Goal: Task Accomplishment & Management: Manage account settings

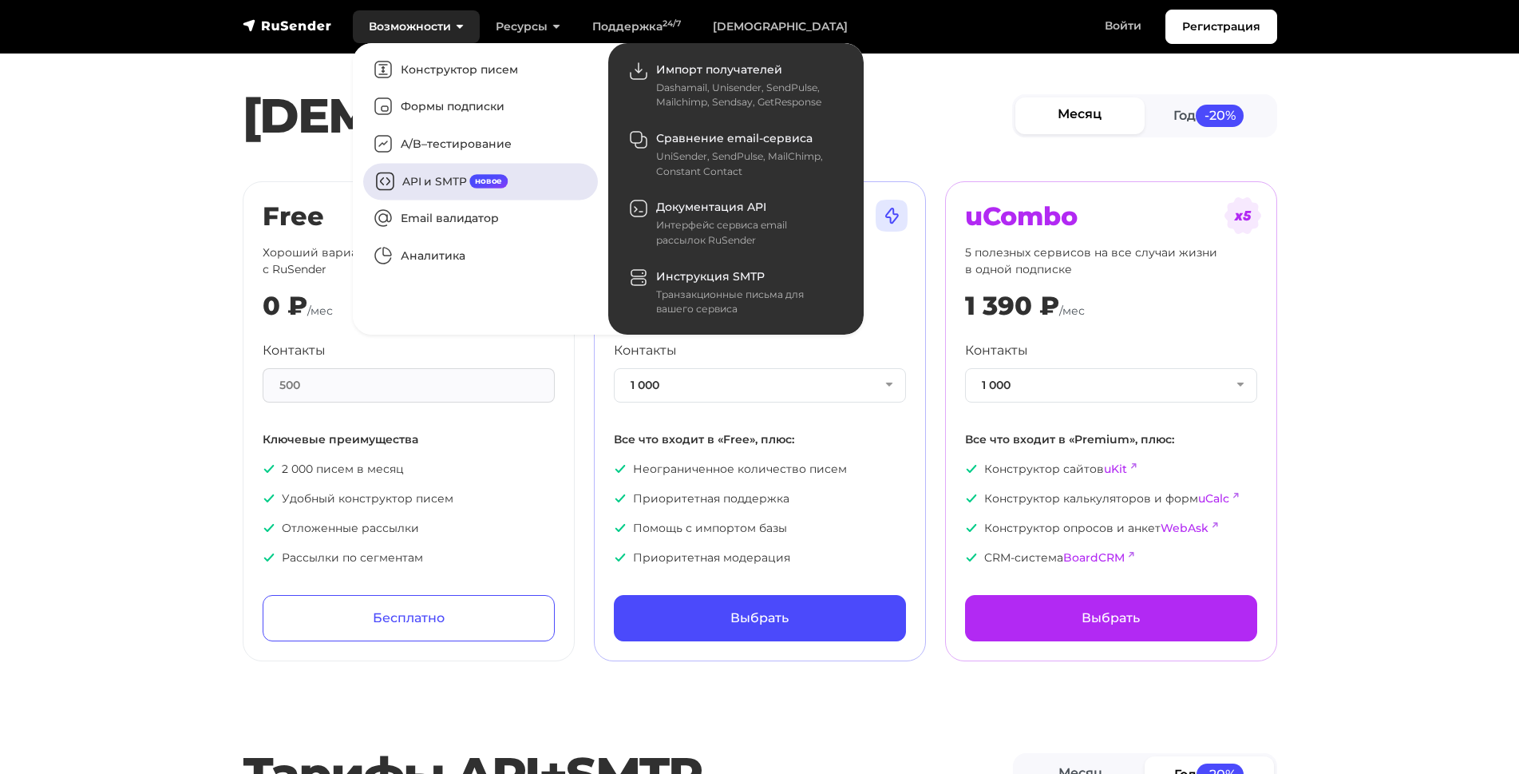
click at [425, 181] on link "API и SMTP новое" at bounding box center [480, 181] width 235 height 37
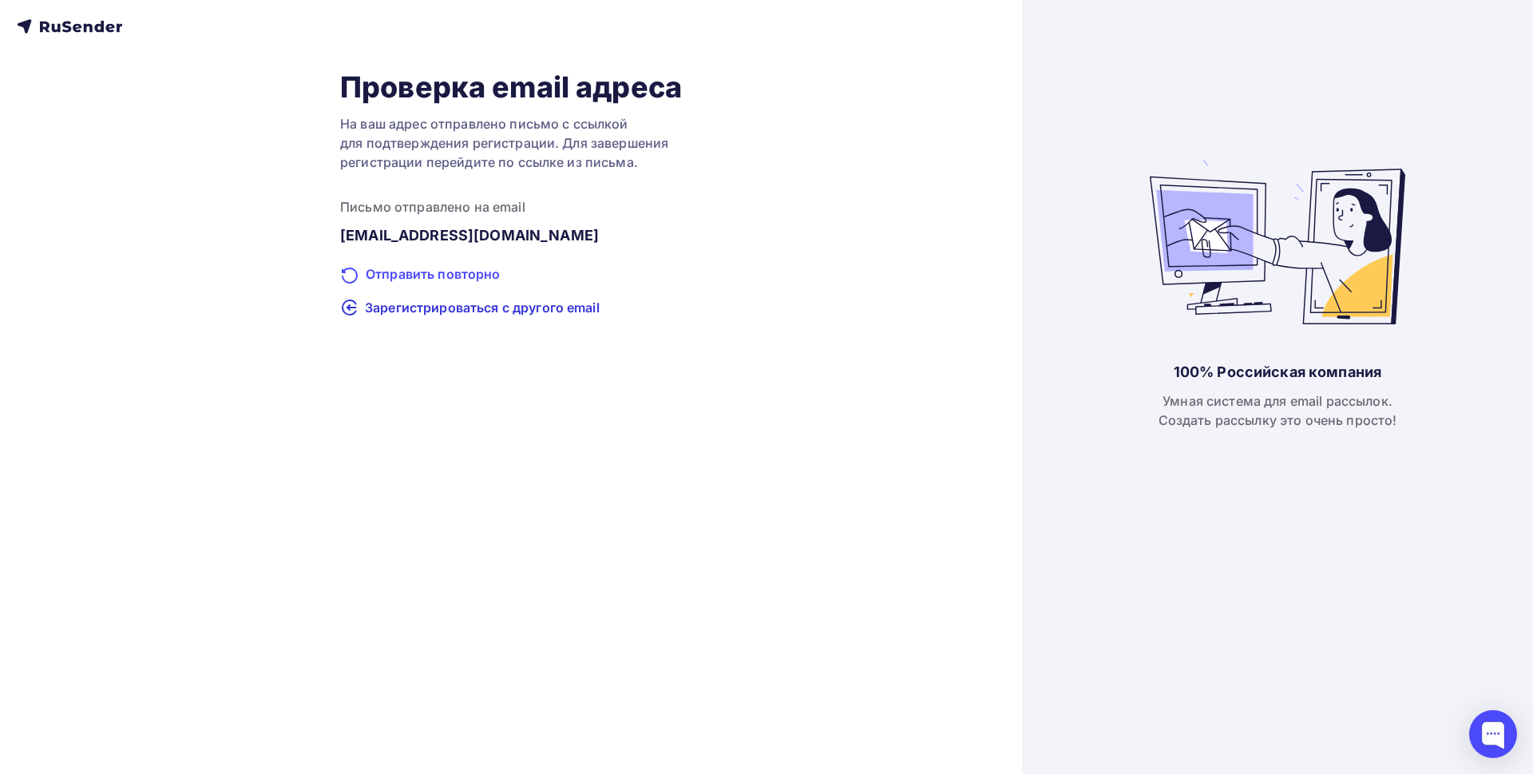
click at [469, 274] on div "Отправить повторно" at bounding box center [511, 274] width 342 height 21
click at [536, 306] on span "Зарегистрироваться с другого email" at bounding box center [482, 307] width 235 height 19
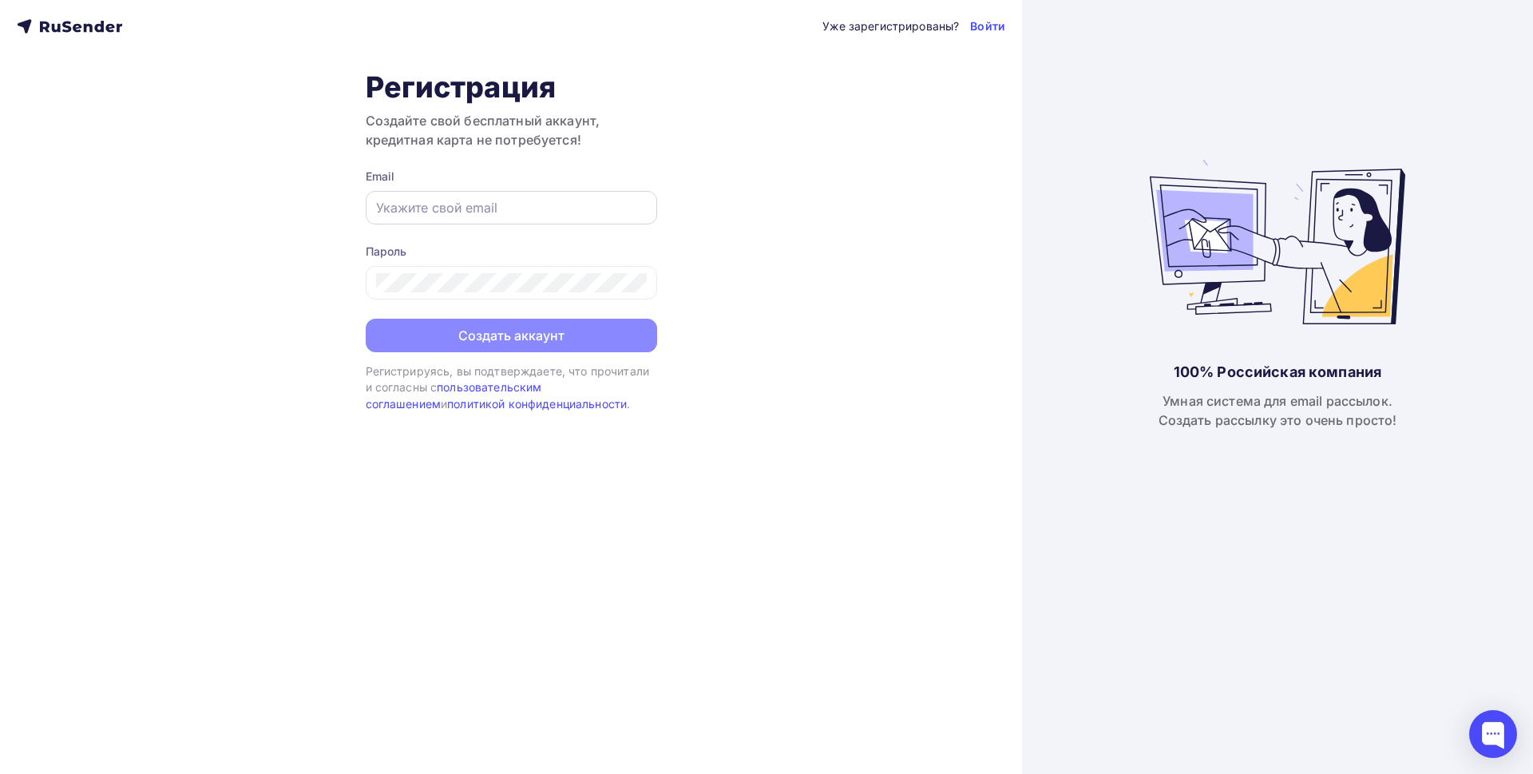
click at [502, 214] on input "text" at bounding box center [511, 207] width 271 height 19
type input "itgpcontent@gmail.com"
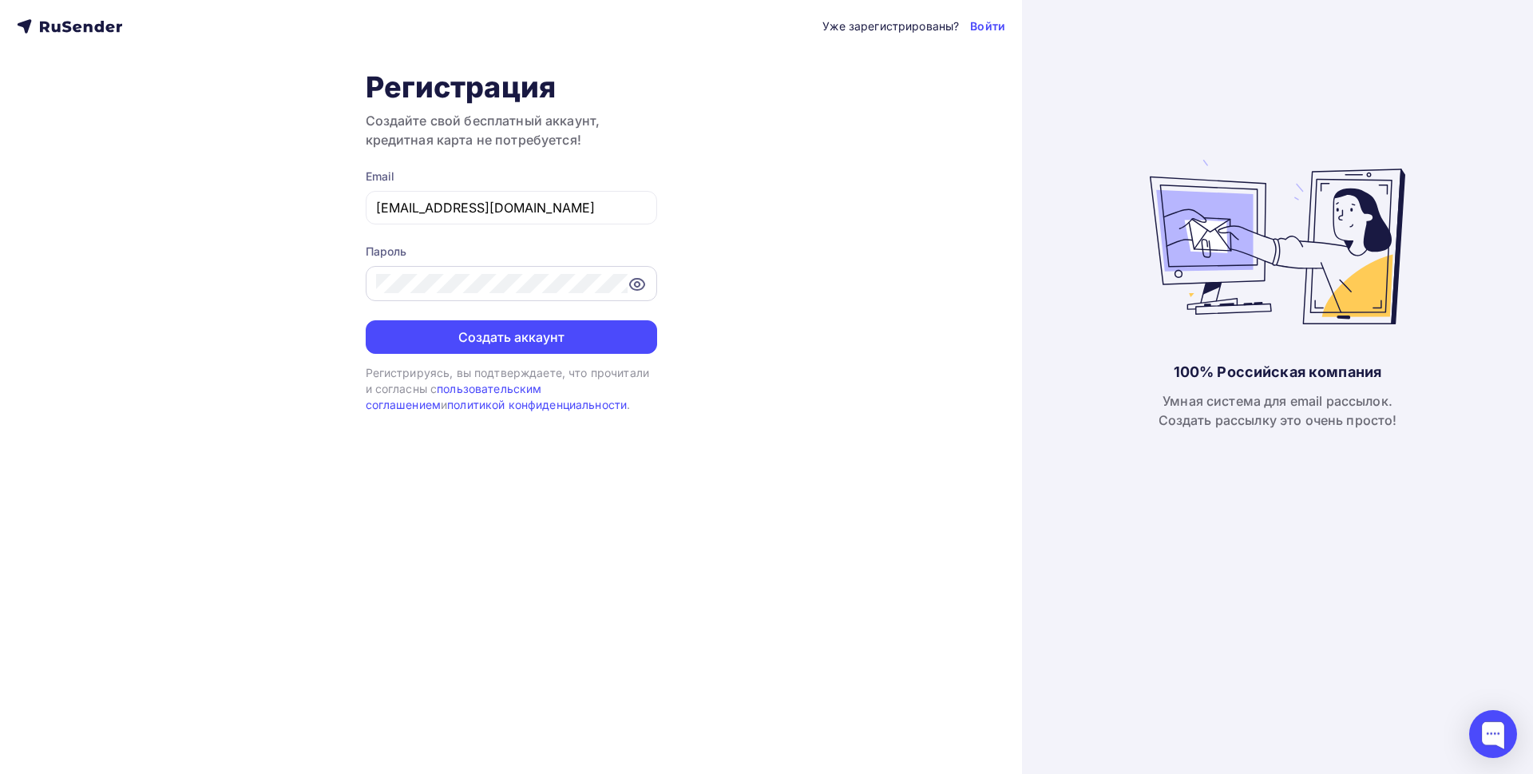
click at [635, 285] on icon at bounding box center [636, 284] width 5 height 5
click at [553, 343] on button "Создать аккаунт" at bounding box center [511, 337] width 291 height 34
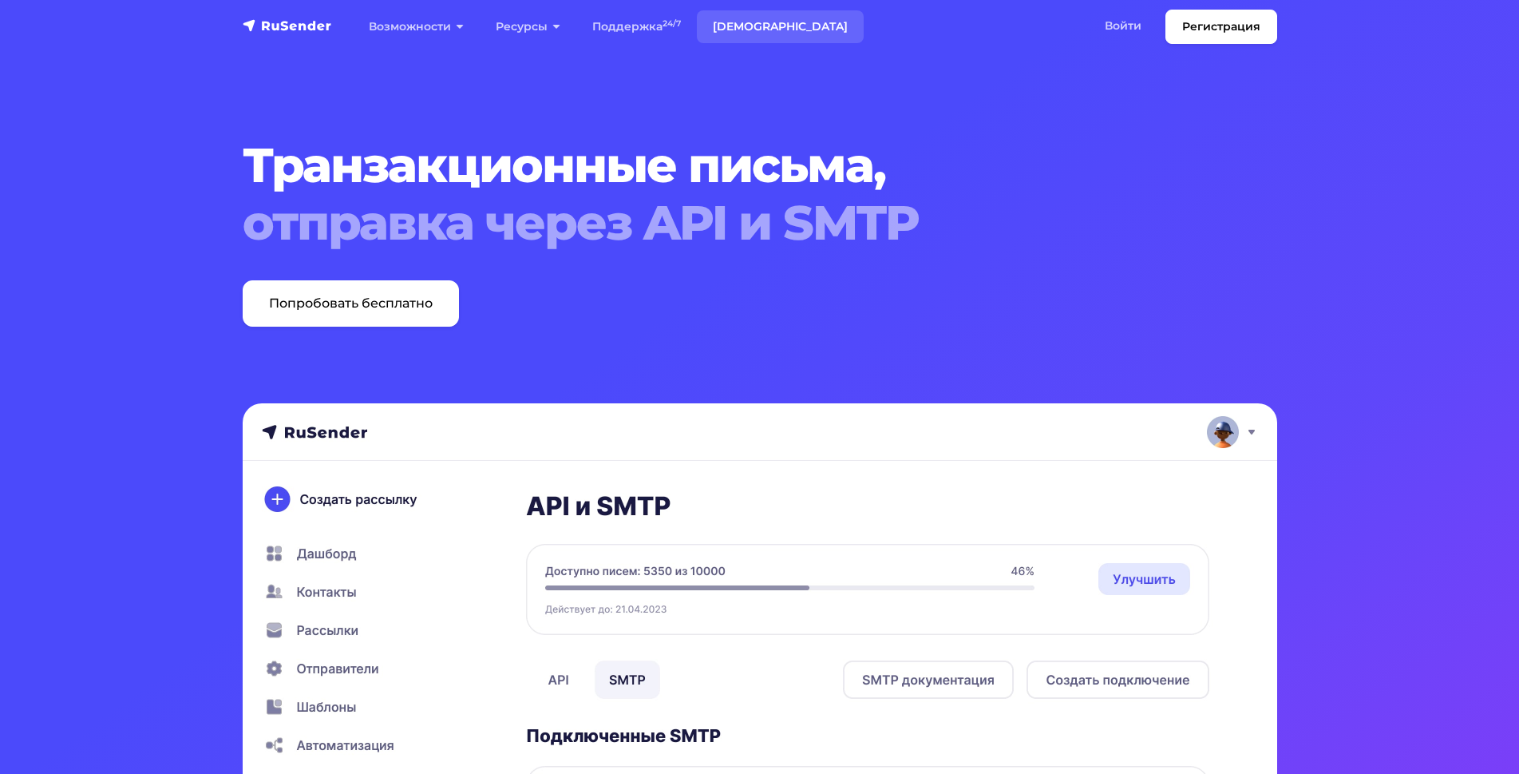
click at [750, 28] on link "[DEMOGRAPHIC_DATA]" at bounding box center [780, 26] width 167 height 33
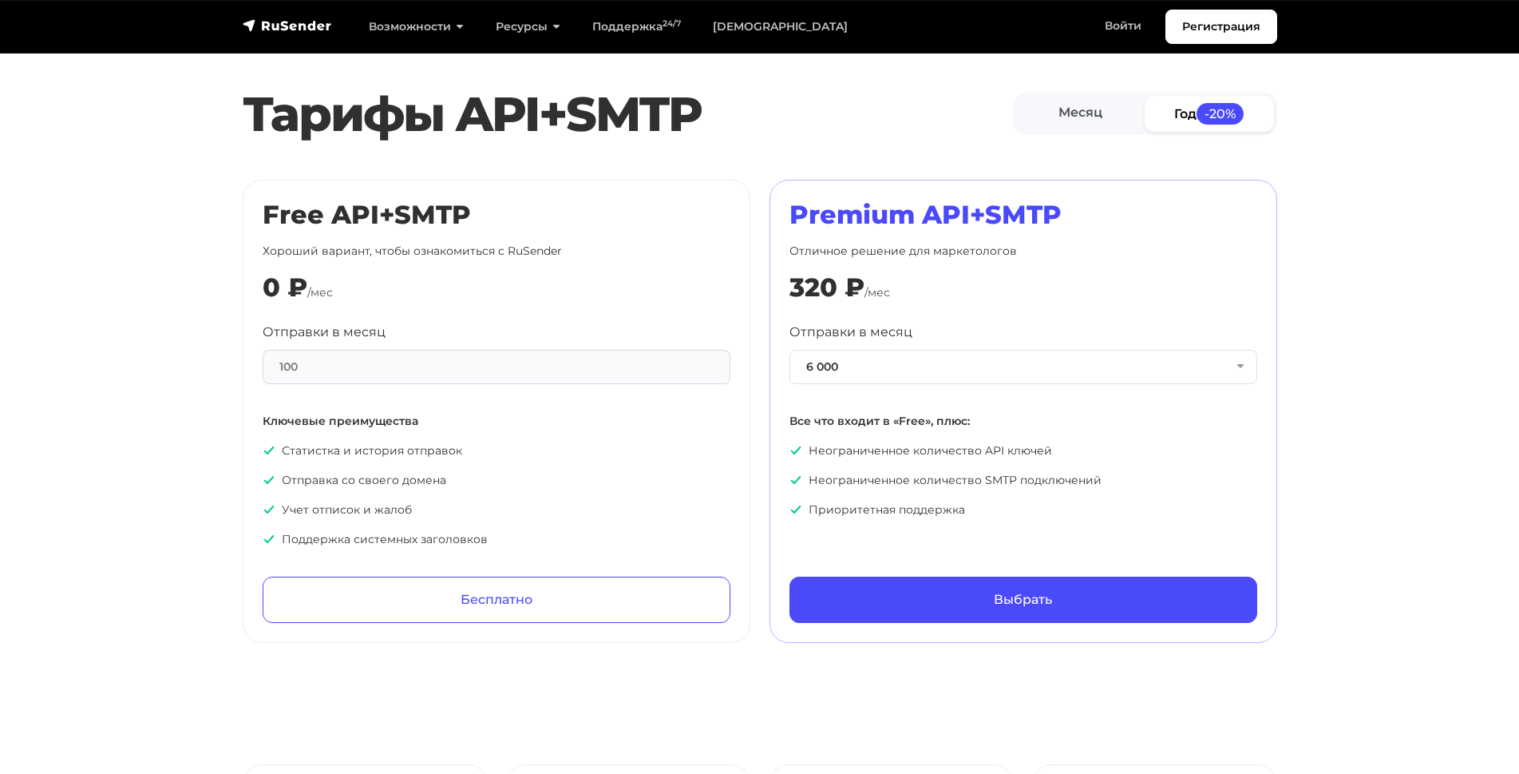
scroll to position [639, 0]
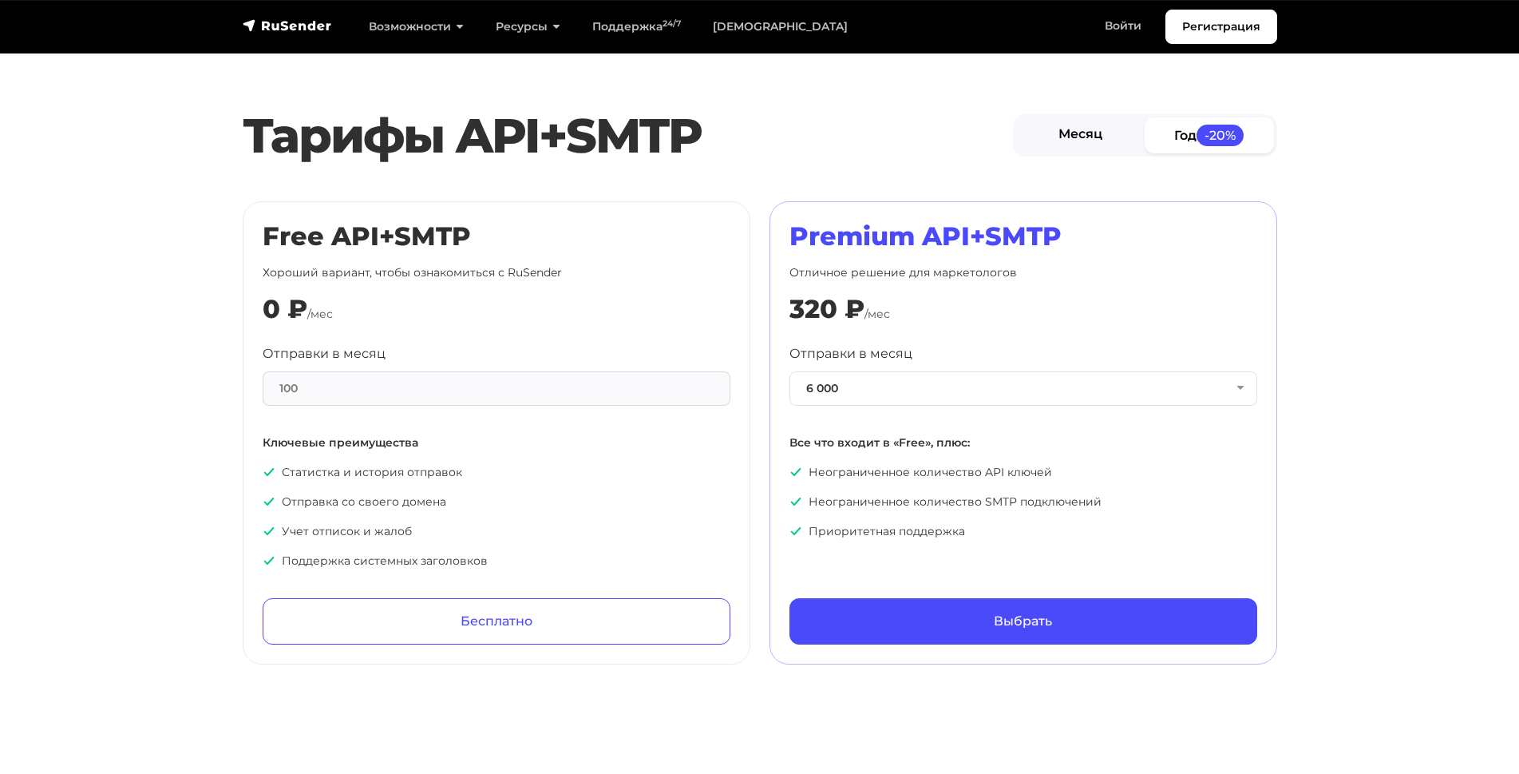
click at [1109, 131] on link "Месяц" at bounding box center [1080, 135] width 129 height 36
click at [921, 389] on button "6 000" at bounding box center [1024, 388] width 468 height 34
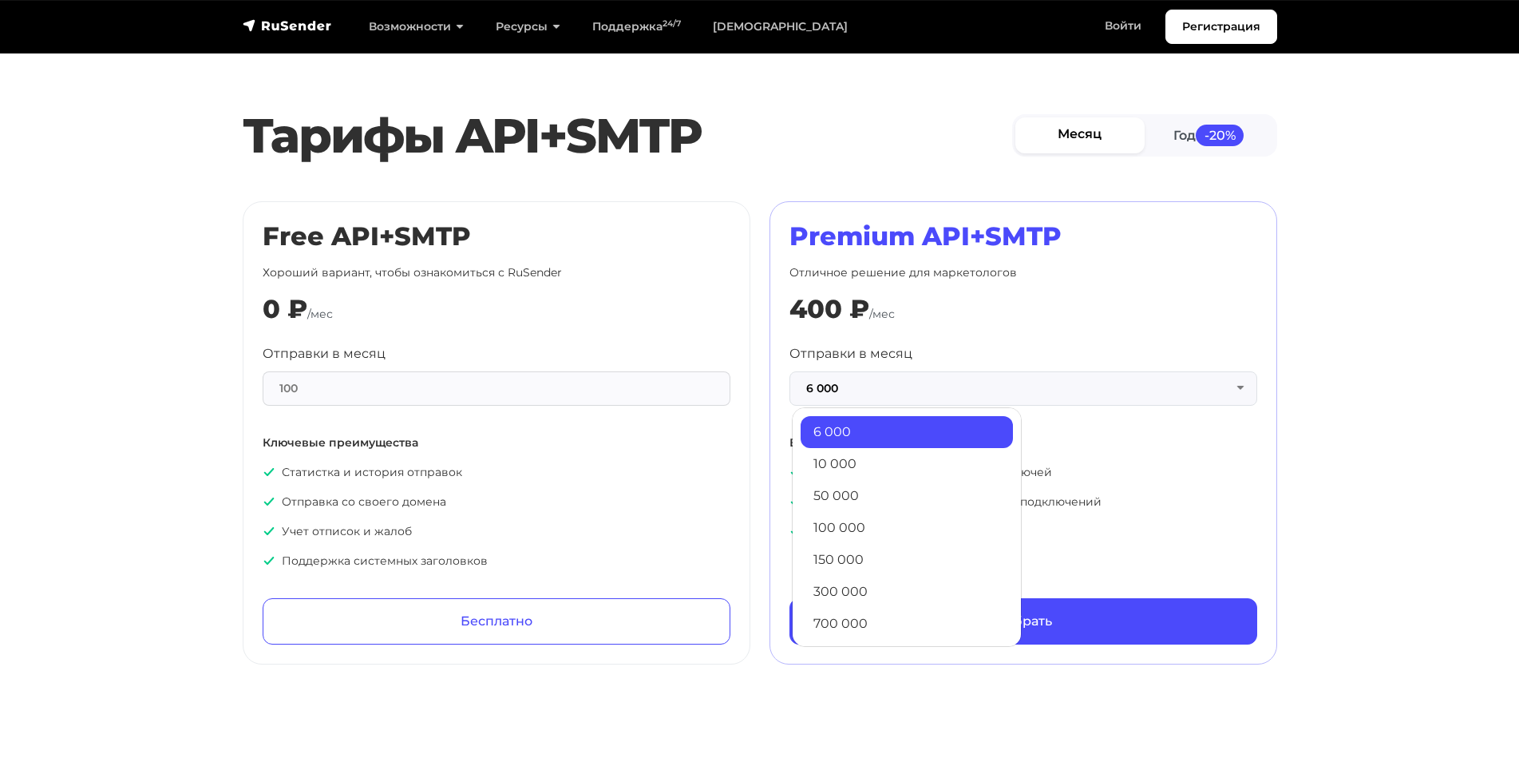
click at [891, 489] on link "50 000" at bounding box center [907, 496] width 212 height 32
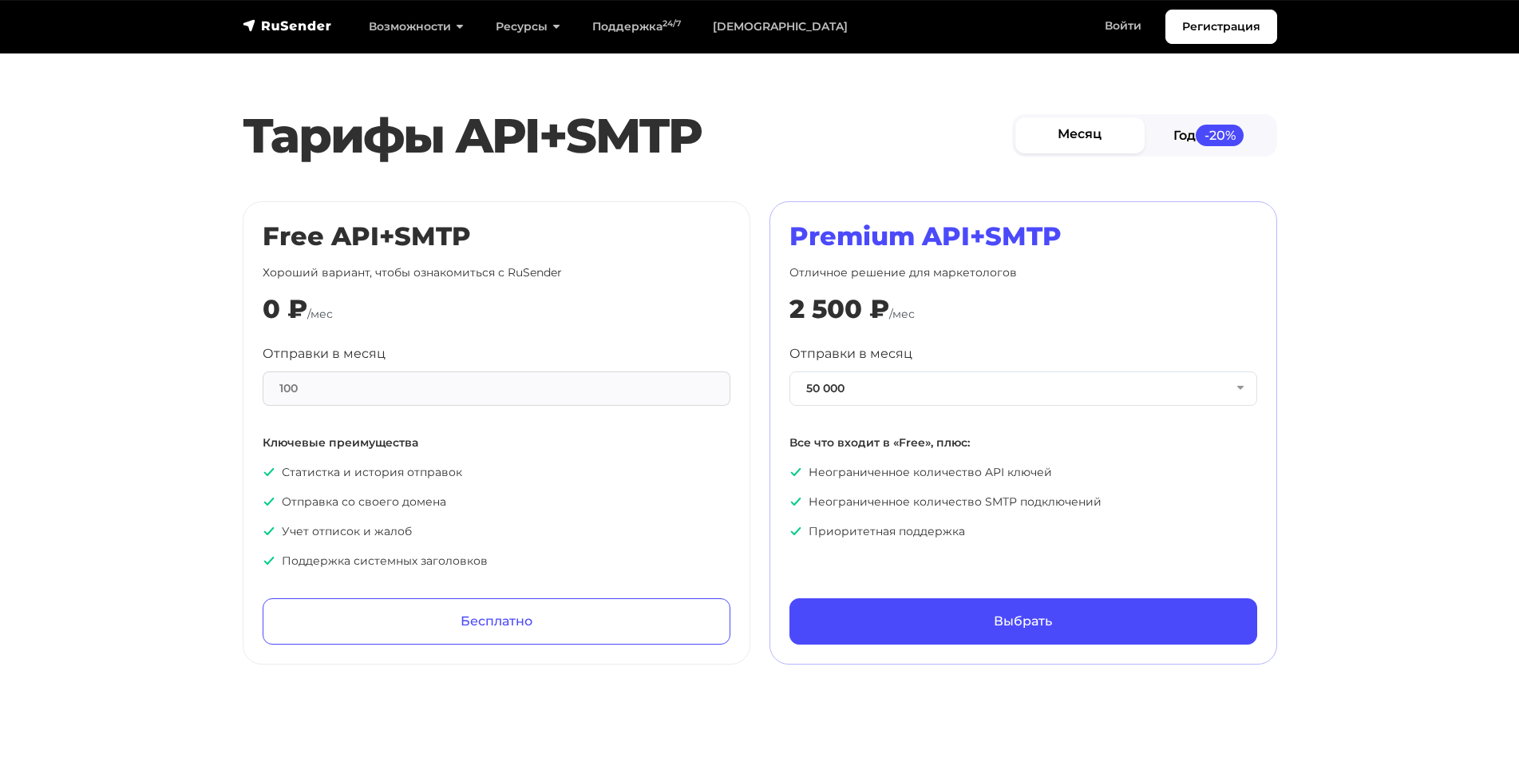
click at [1193, 131] on link "Год -20%" at bounding box center [1209, 135] width 129 height 36
click at [936, 389] on button "50 000" at bounding box center [1024, 388] width 468 height 34
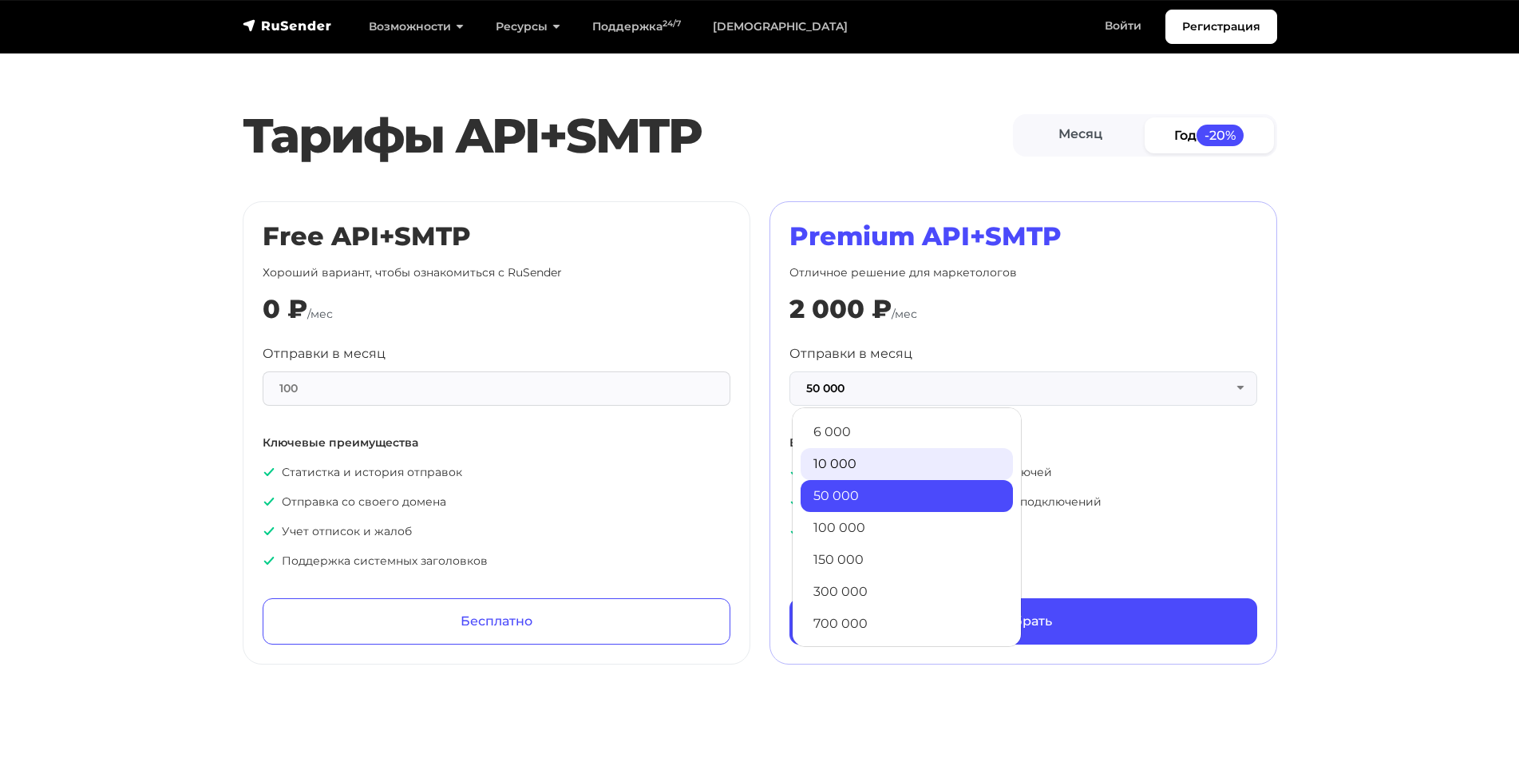
click at [892, 459] on link "10 000" at bounding box center [907, 464] width 212 height 32
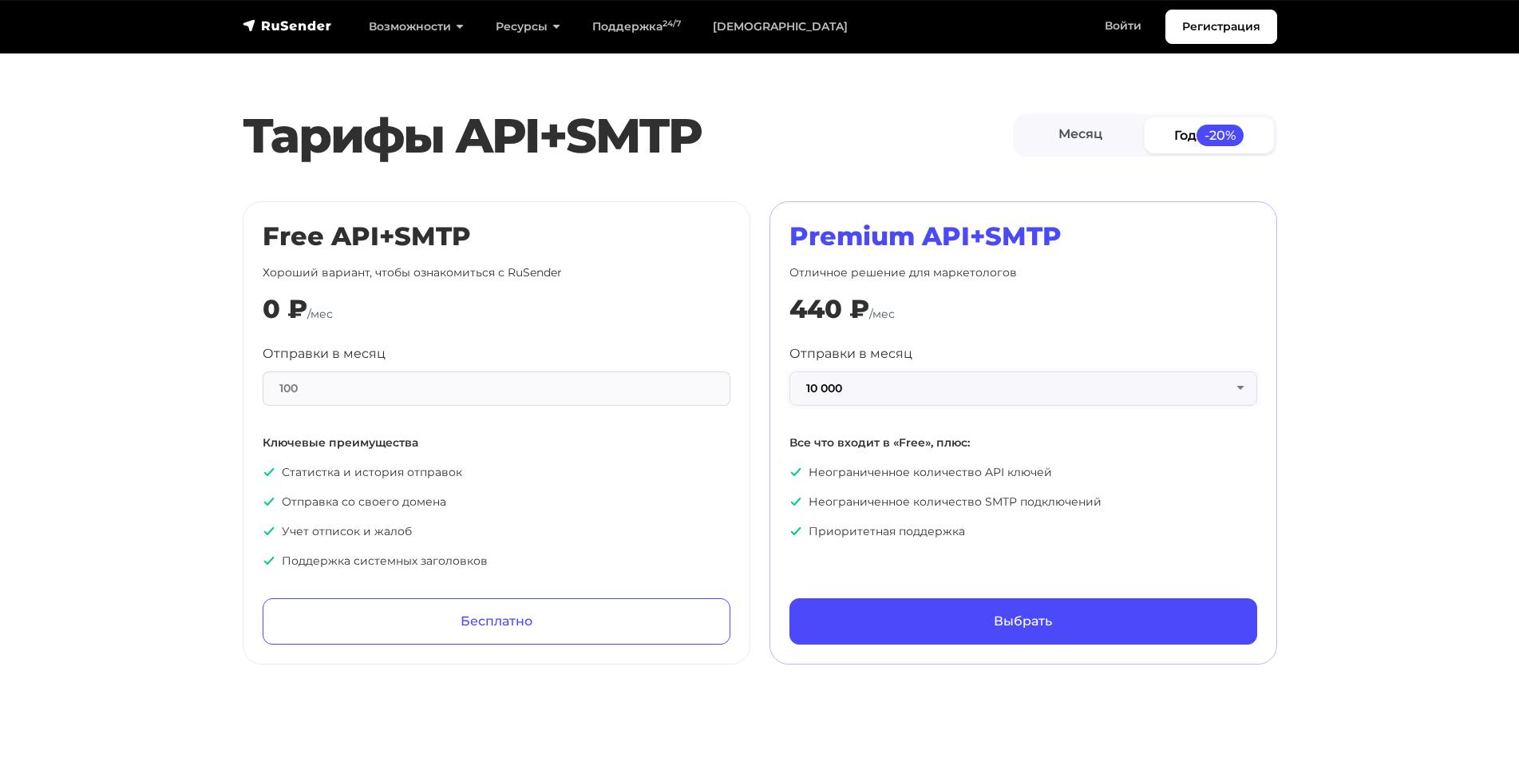
click at [886, 386] on button "10 000" at bounding box center [1024, 388] width 468 height 34
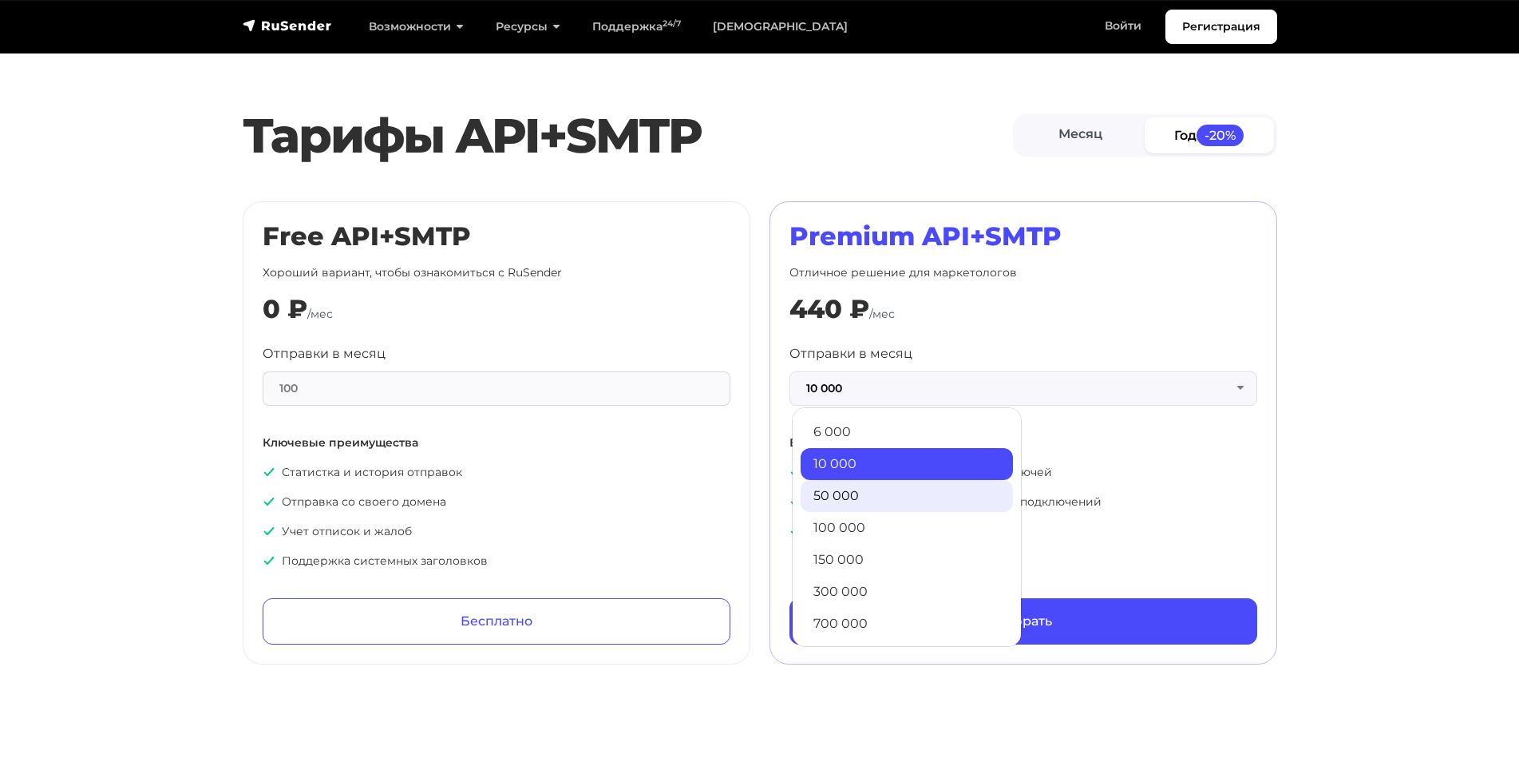
click at [845, 489] on link "50 000" at bounding box center [907, 496] width 212 height 32
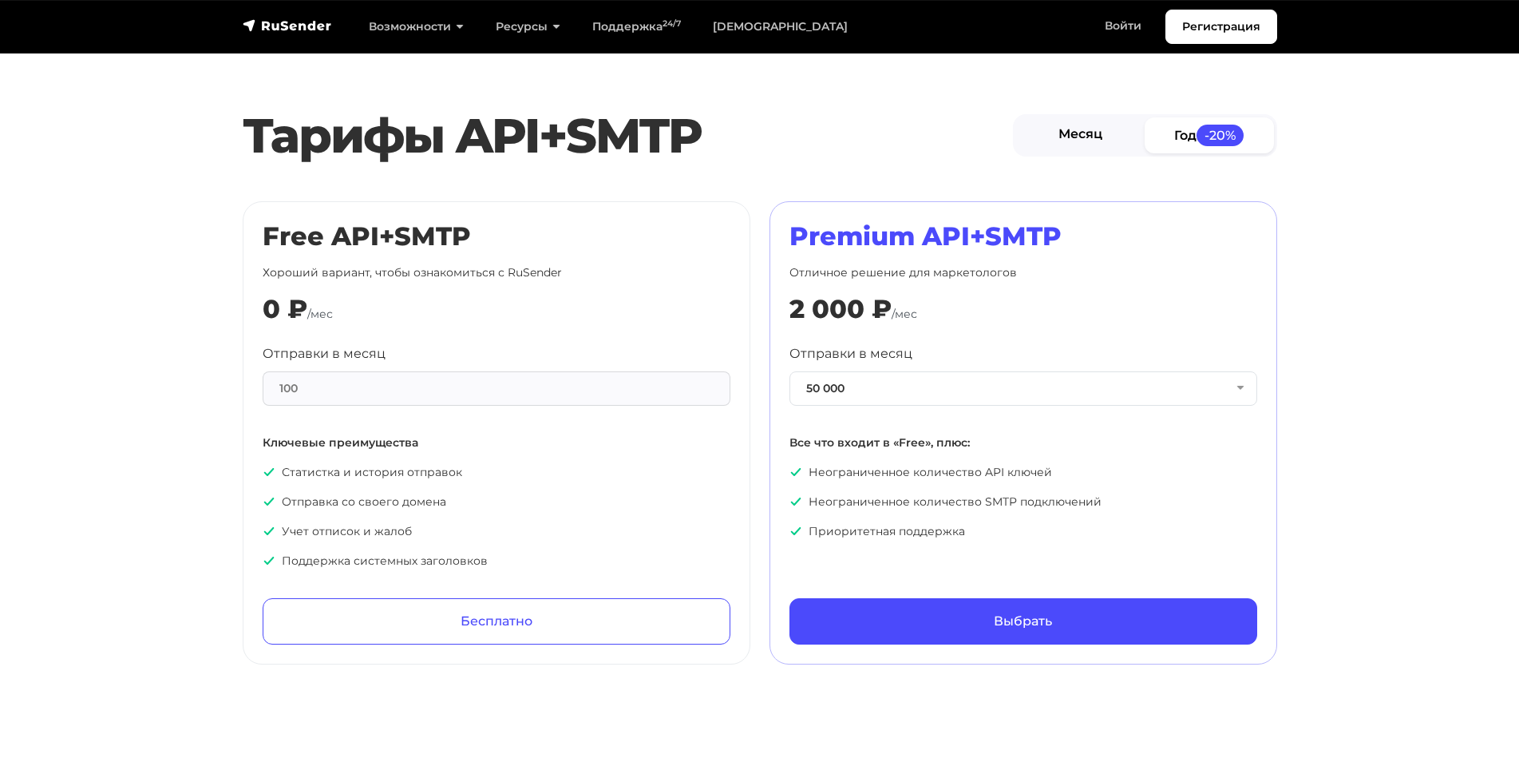
click at [1087, 130] on link "Месяц" at bounding box center [1080, 135] width 129 height 36
click at [897, 398] on button "50 000" at bounding box center [1024, 388] width 468 height 34
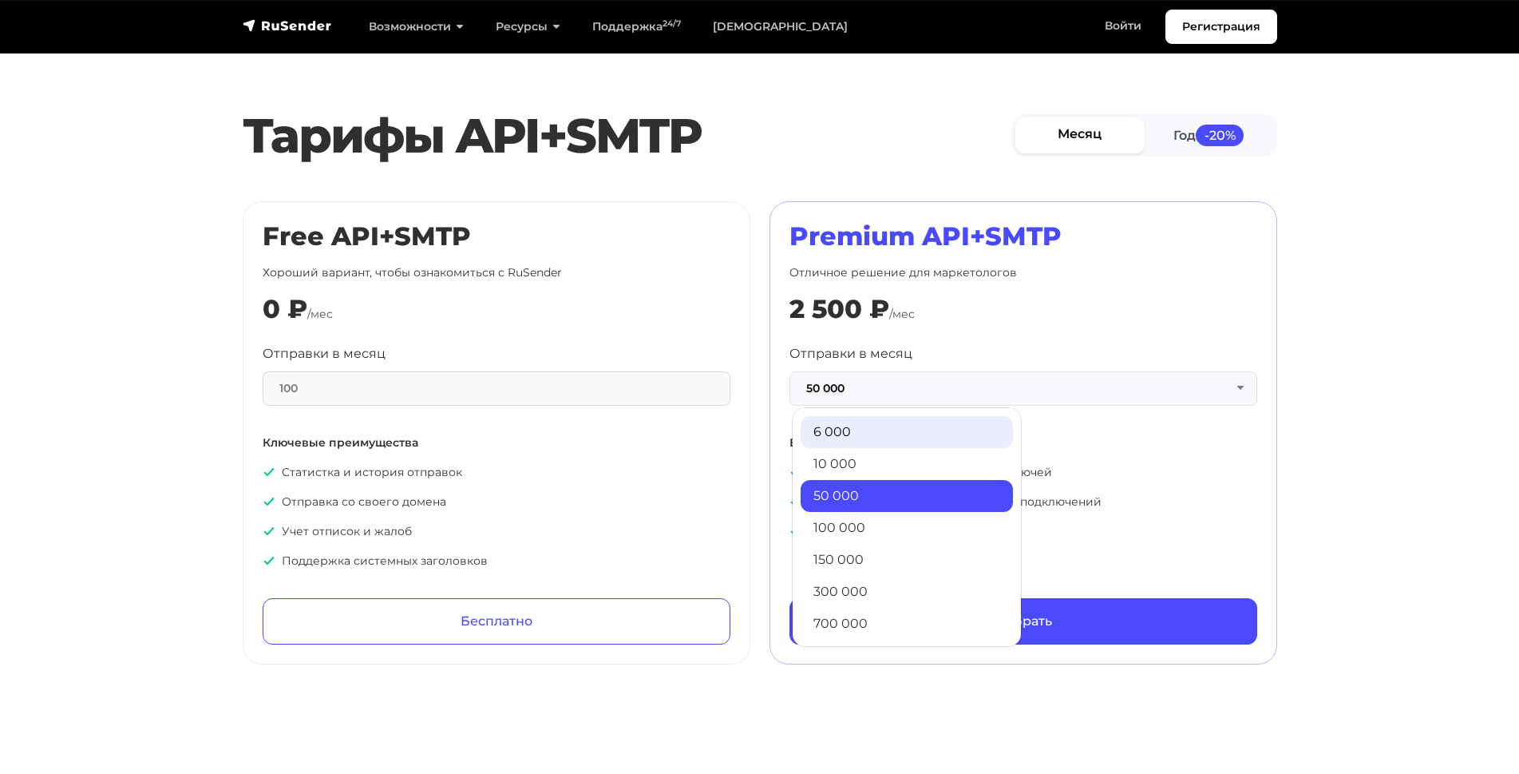
click at [888, 444] on link "6 000" at bounding box center [907, 432] width 212 height 32
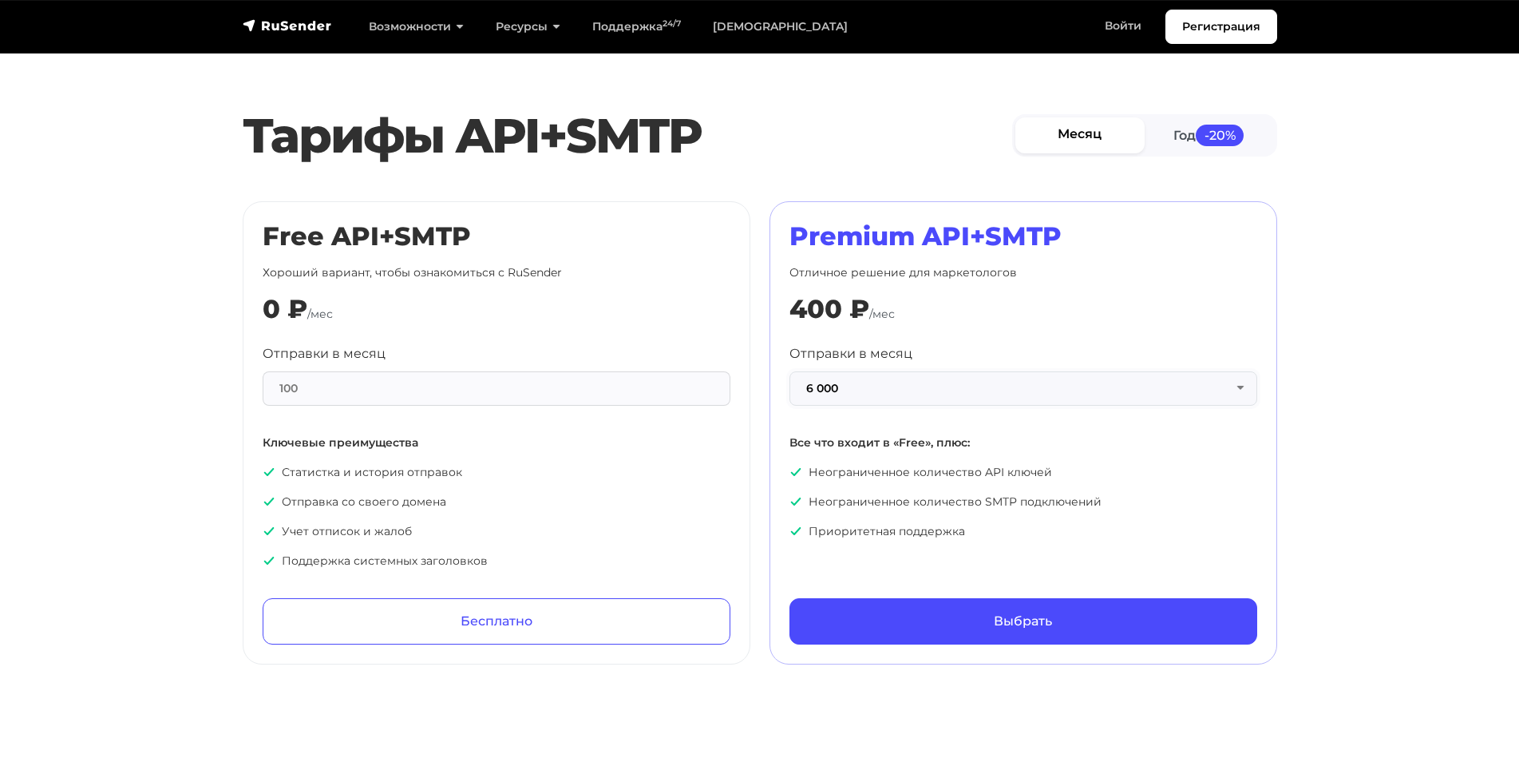
click at [888, 399] on button "6 000" at bounding box center [1024, 388] width 468 height 34
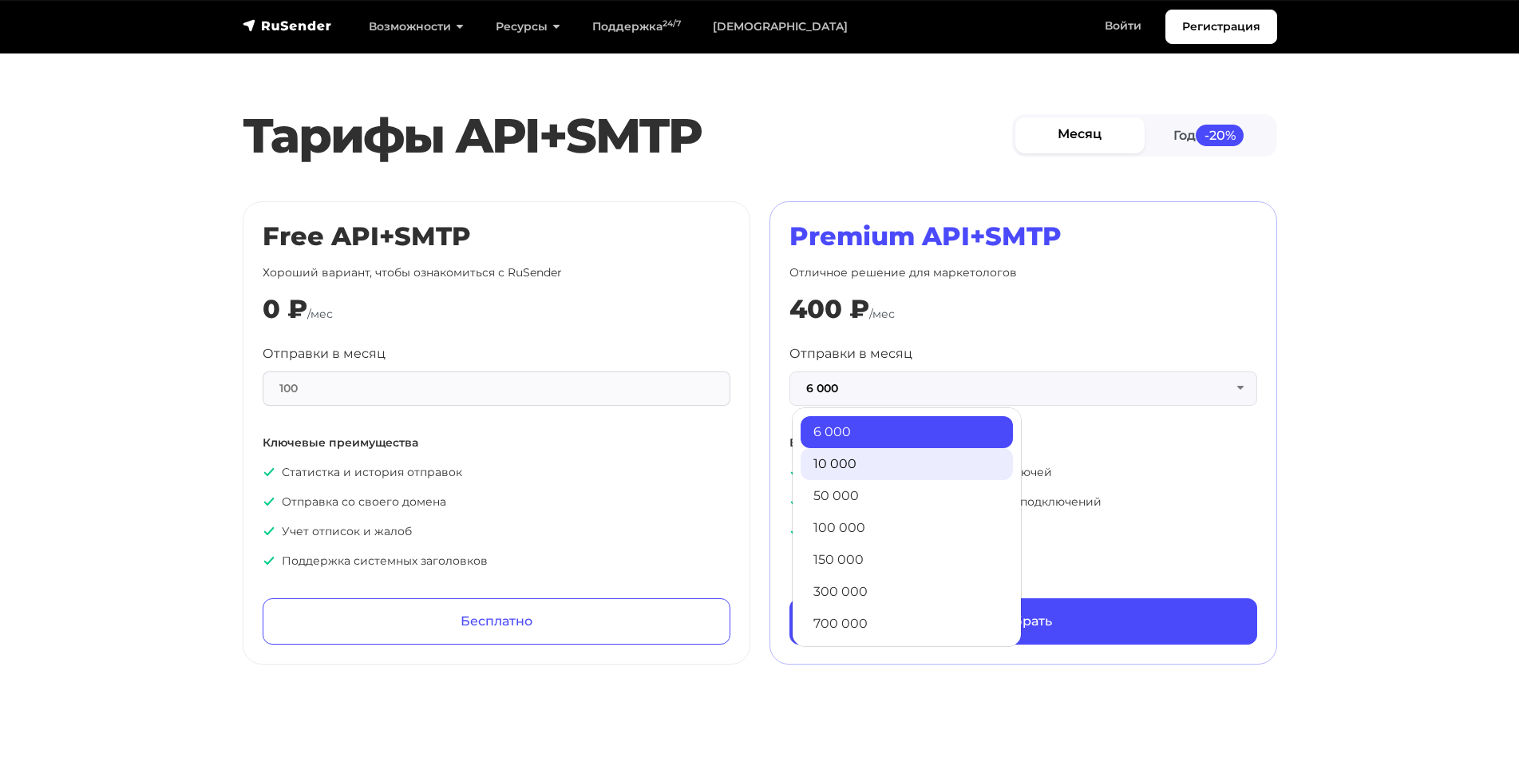
click at [878, 458] on link "10 000" at bounding box center [907, 464] width 212 height 32
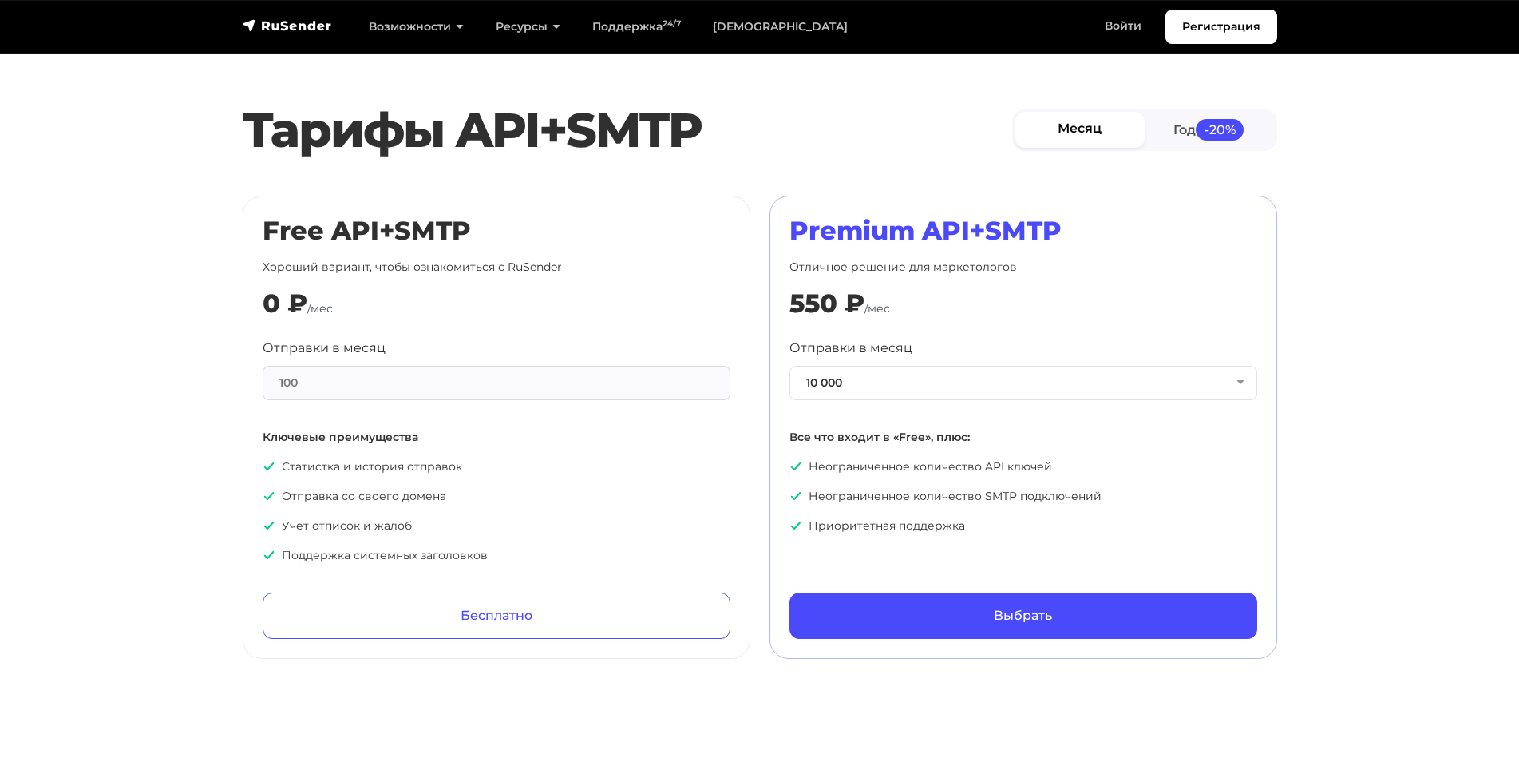
scroll to position [425, 0]
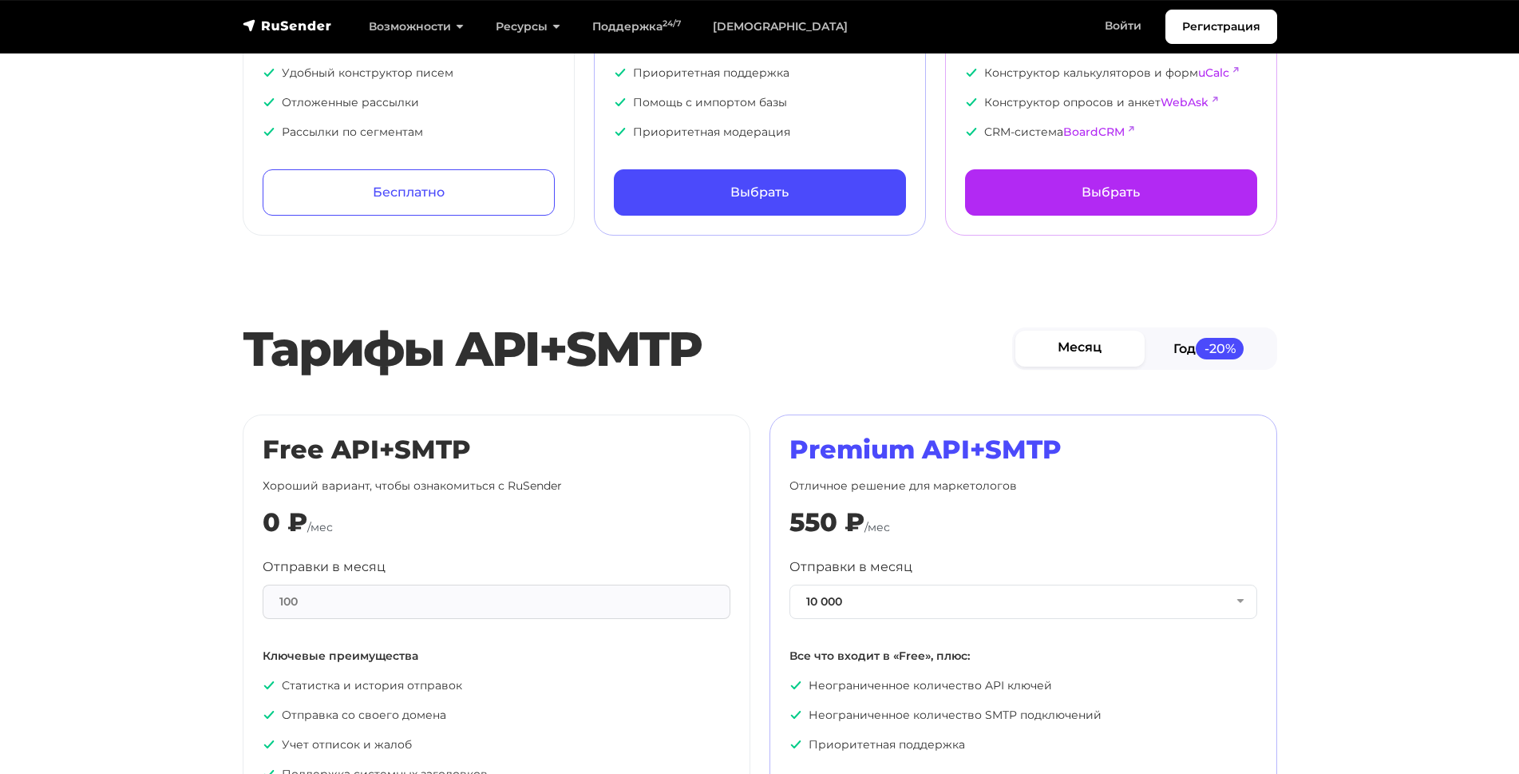
click at [1197, 354] on link "Год -20%" at bounding box center [1209, 348] width 129 height 36
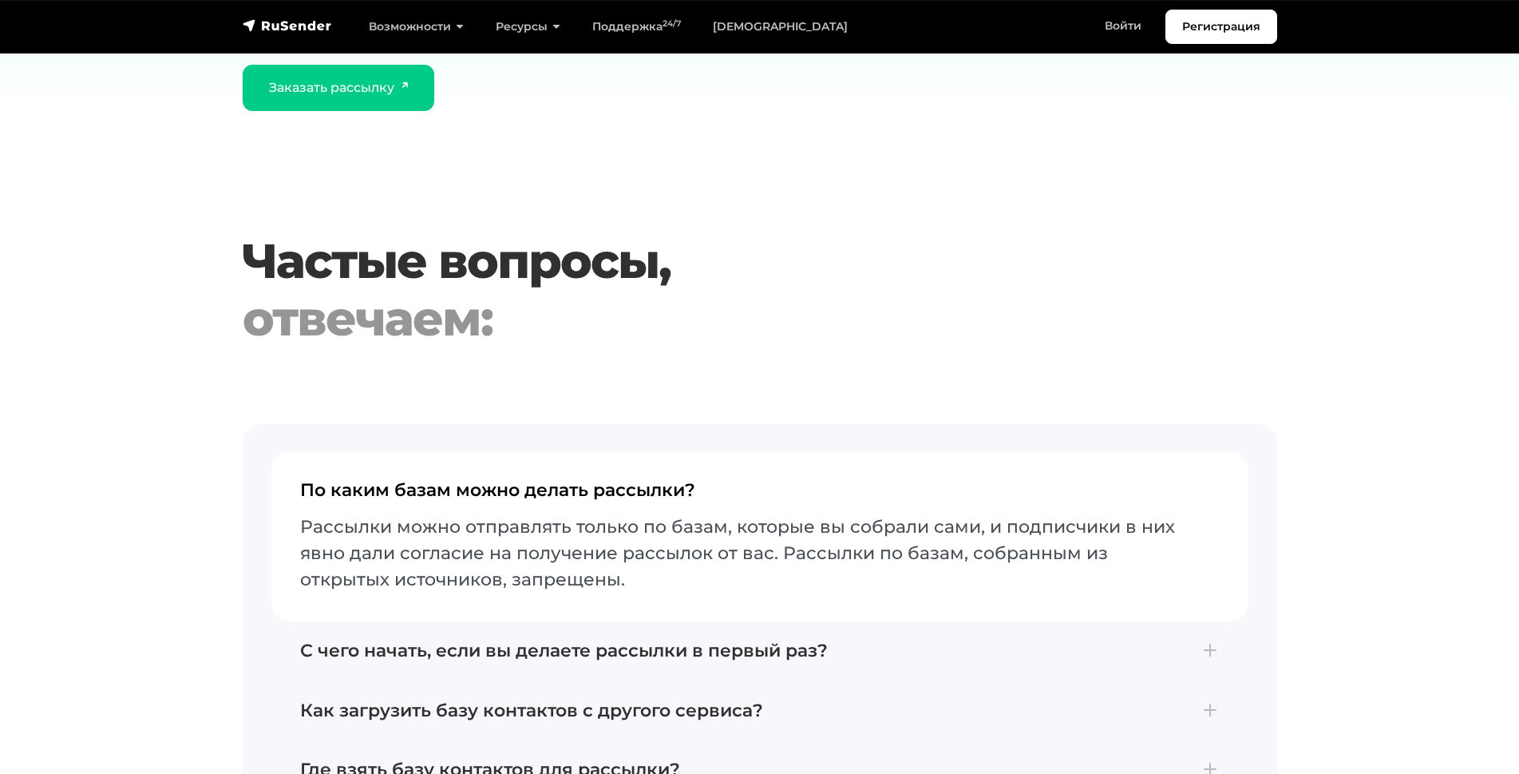
scroll to position [3406, 0]
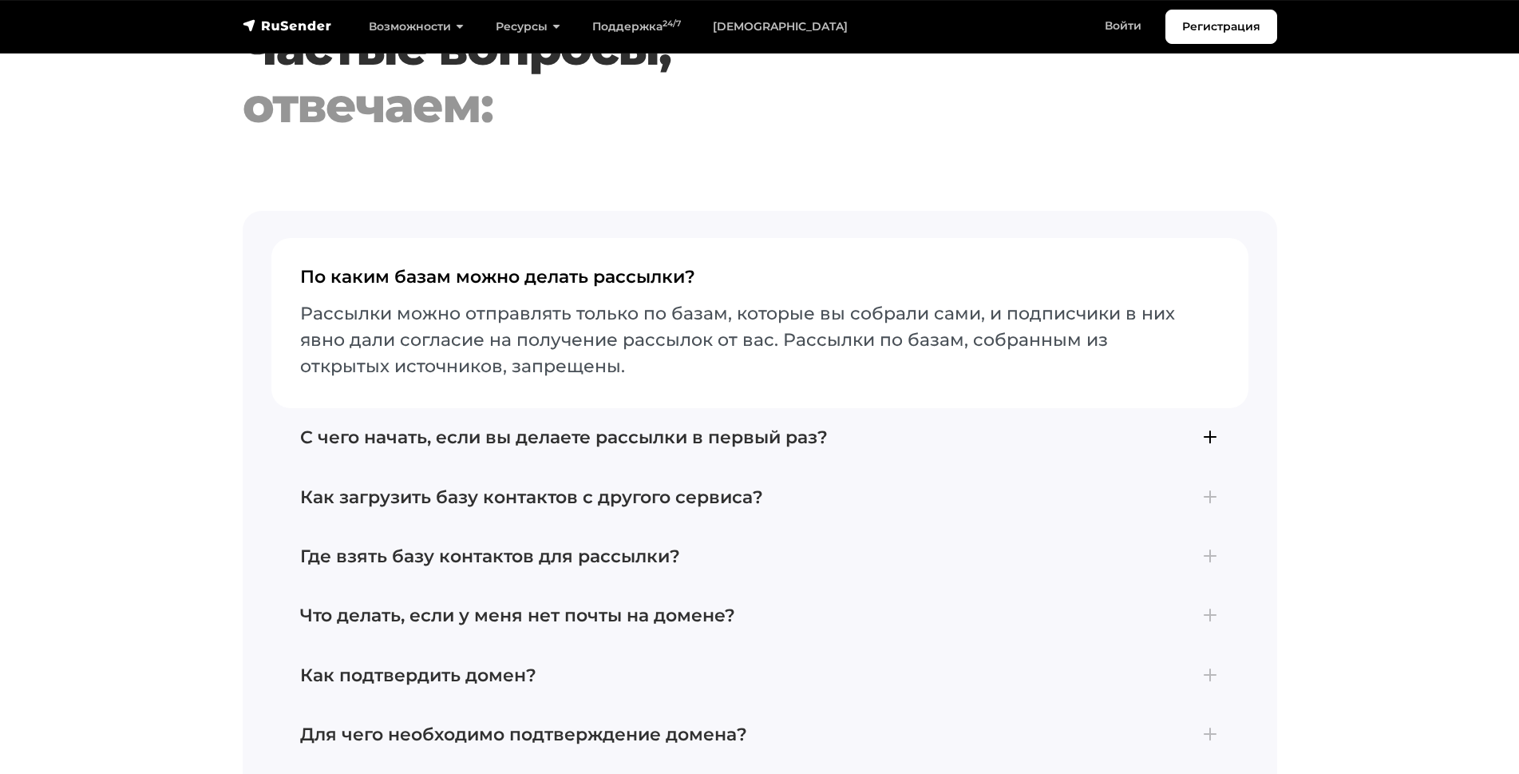
click at [944, 427] on h4 "С чего начать, если вы делаете рассылки в первый раз?" at bounding box center [760, 437] width 920 height 21
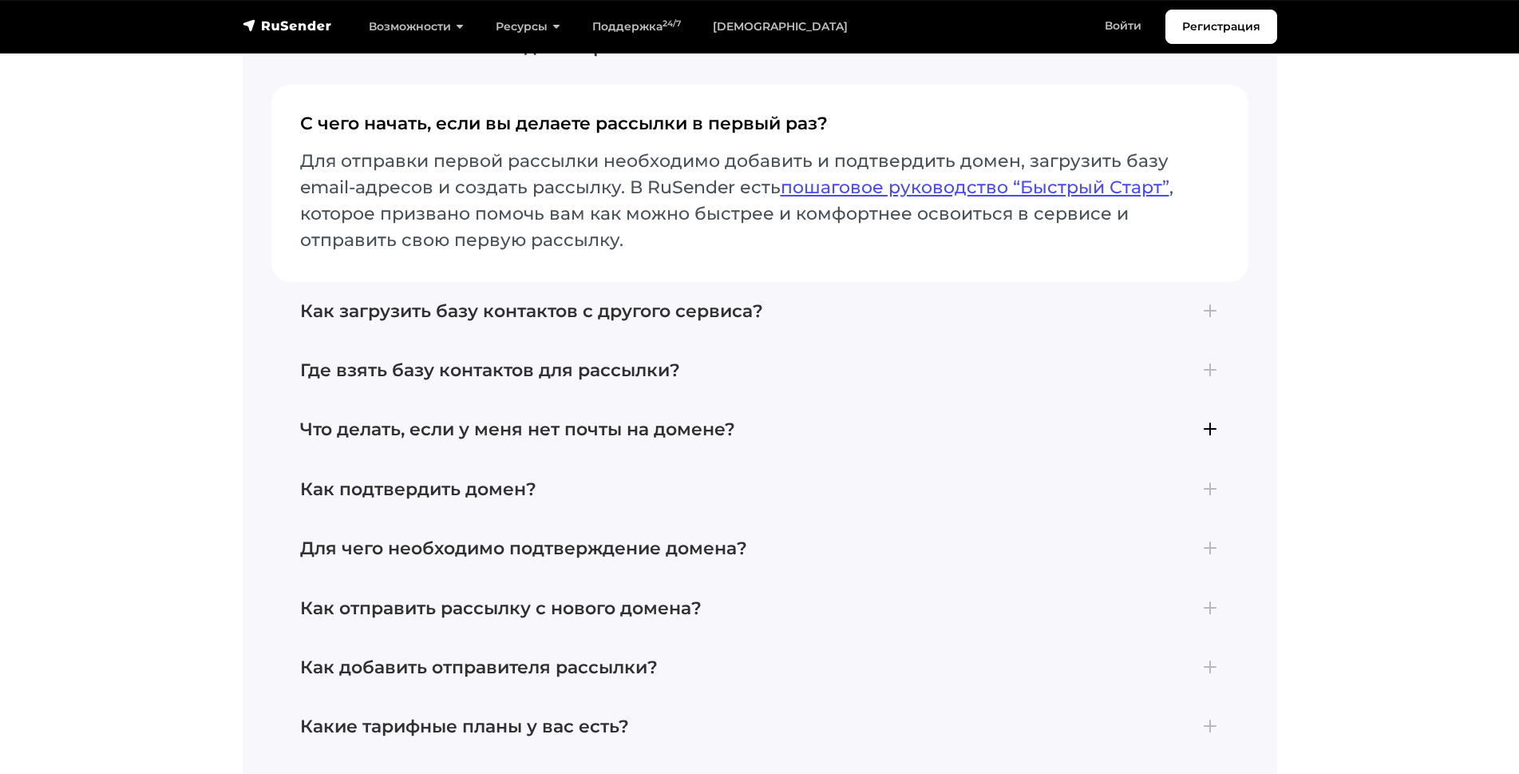
scroll to position [3832, 0]
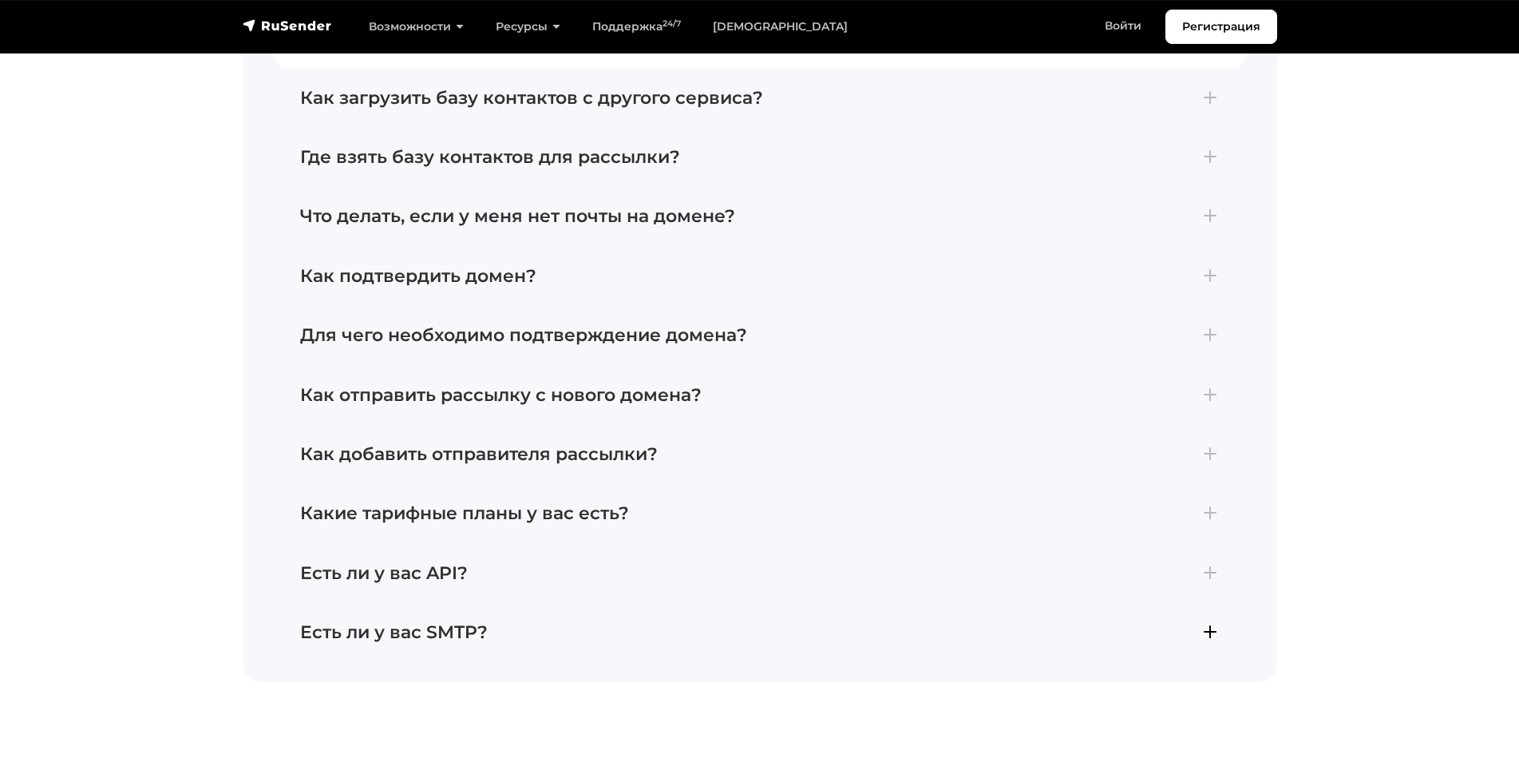
click at [630, 622] on h4 "Есть ли у вас SMTP?" at bounding box center [760, 632] width 920 height 21
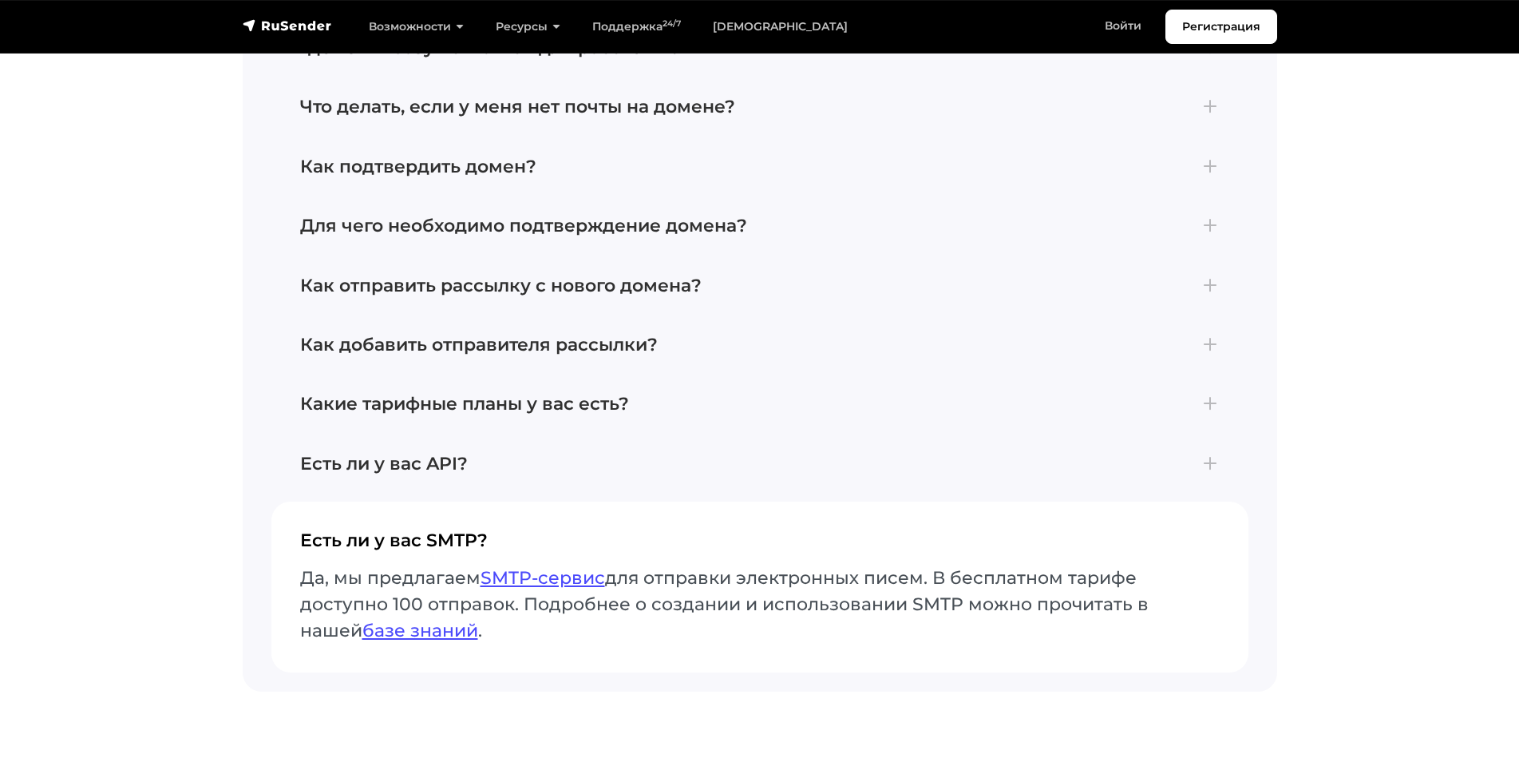
scroll to position [3793, 0]
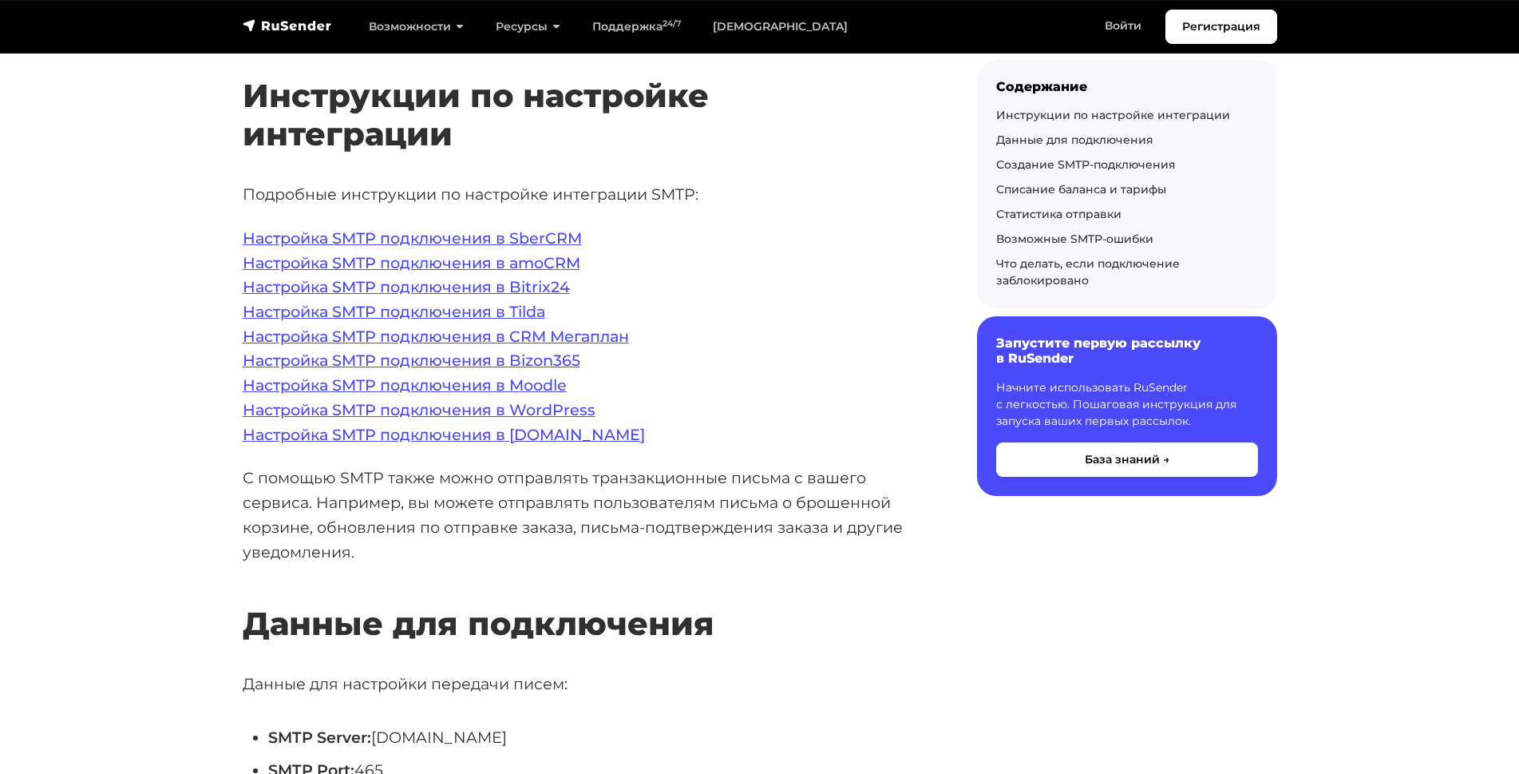
scroll to position [213, 0]
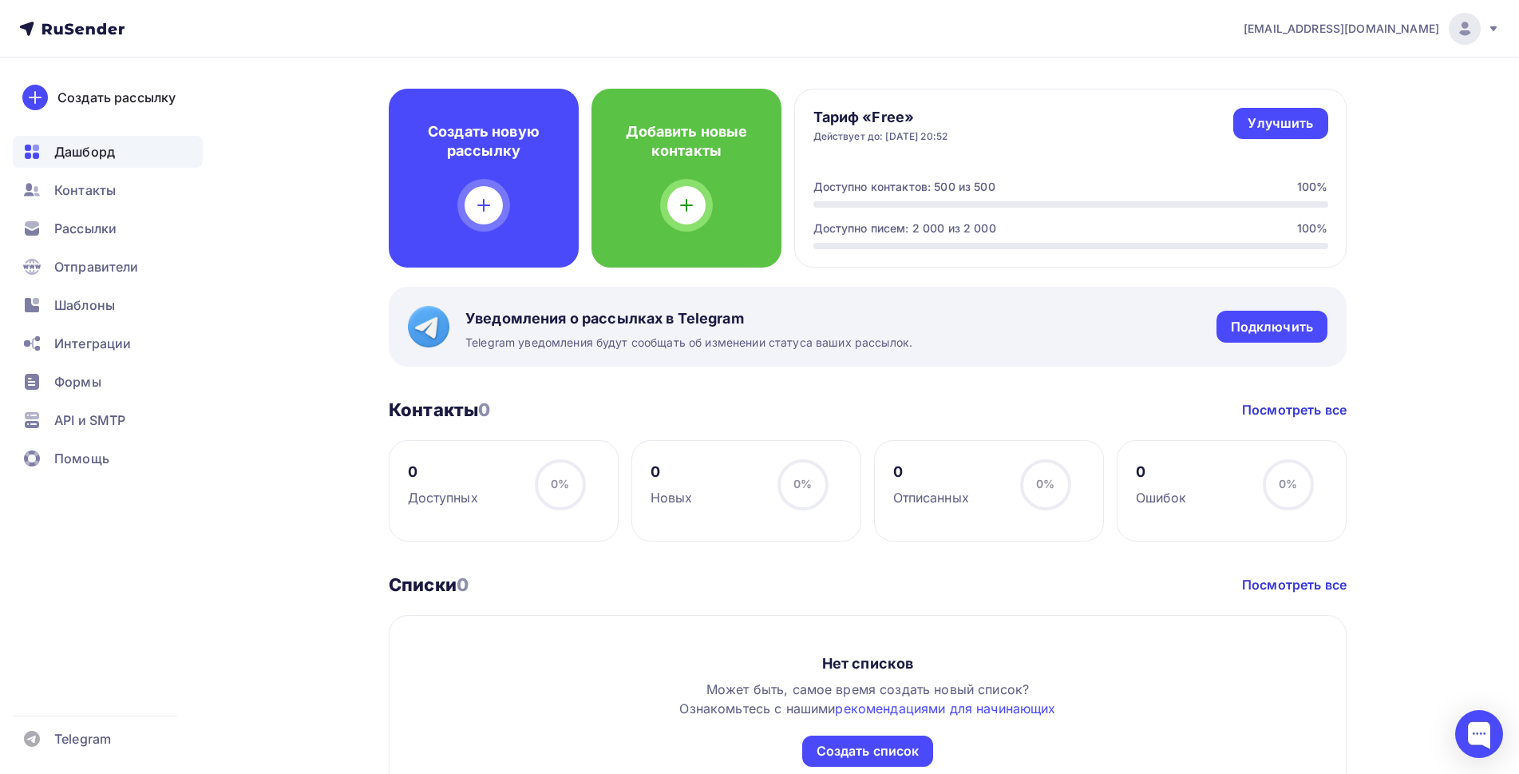
scroll to position [213, 0]
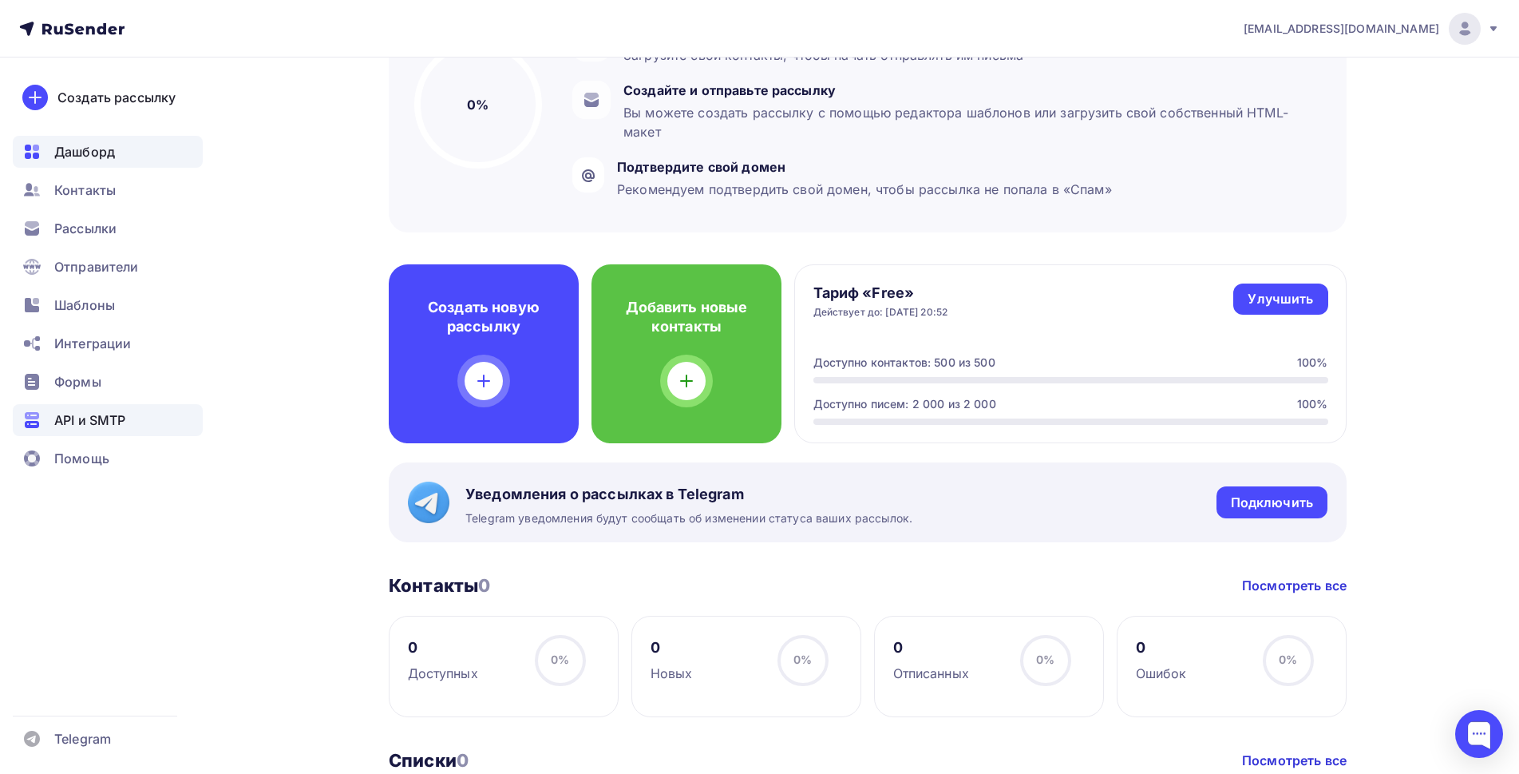
click at [85, 416] on span "API и SMTP" at bounding box center [89, 419] width 71 height 19
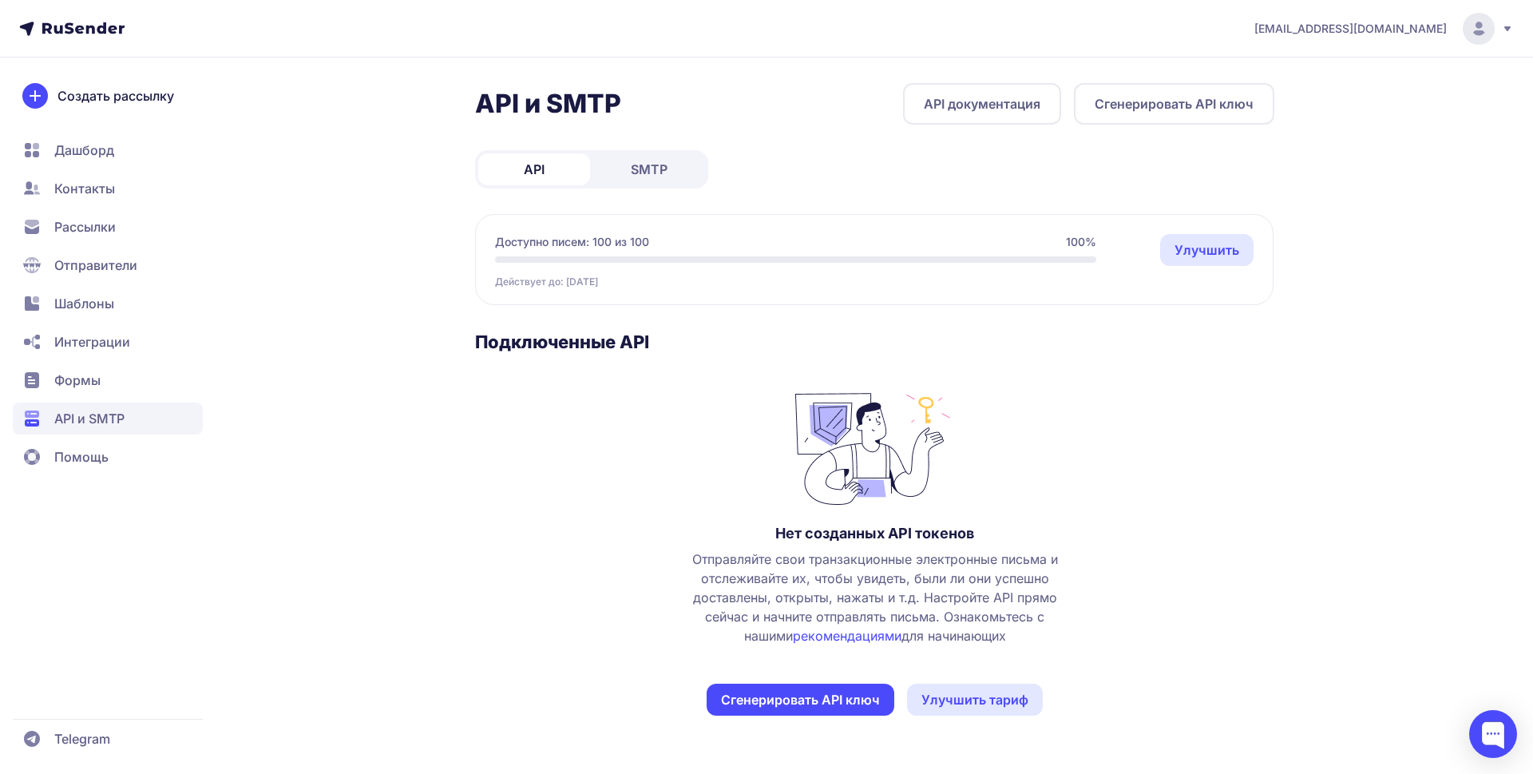
click at [657, 171] on span "SMTP" at bounding box center [649, 169] width 37 height 19
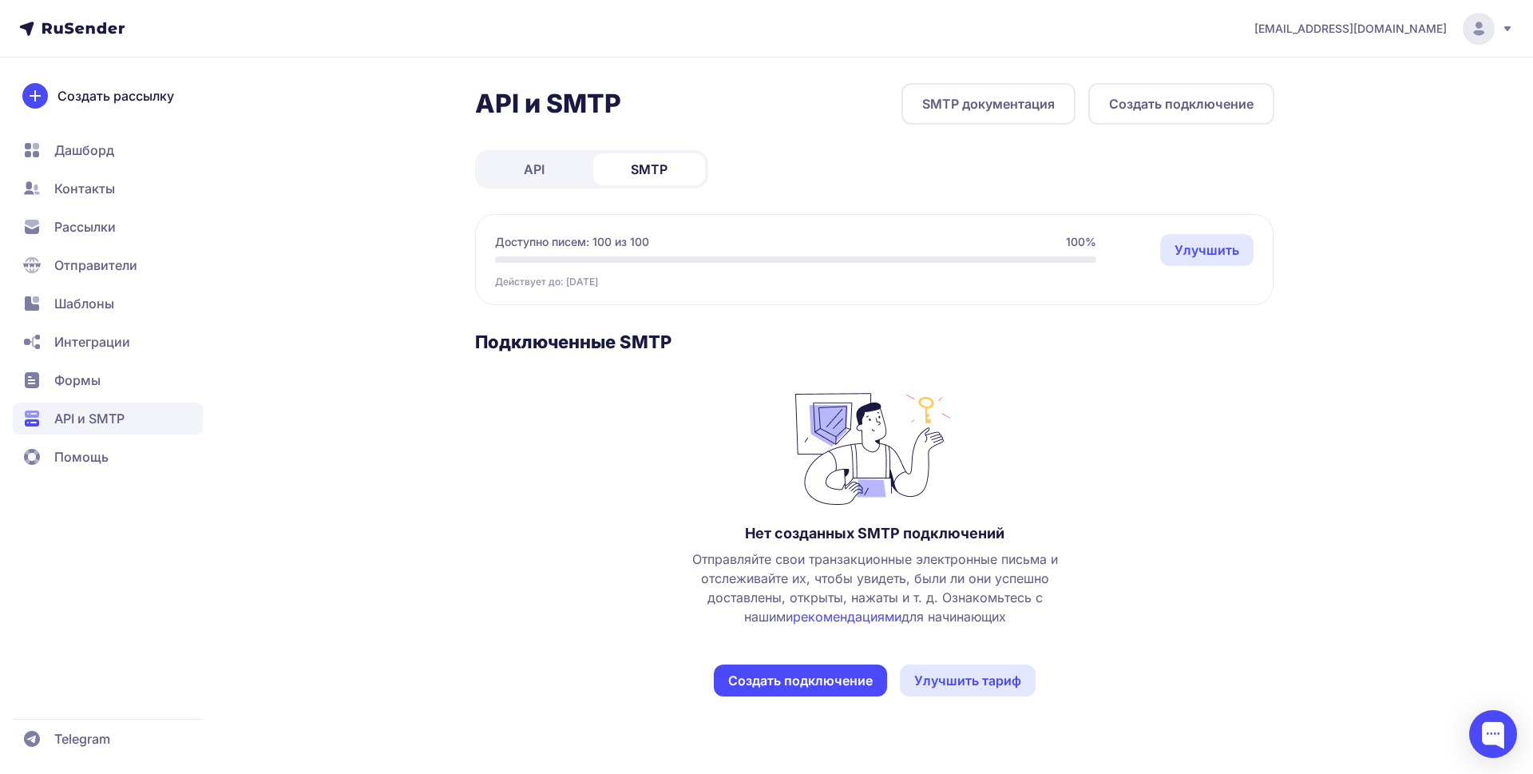
click at [758, 668] on button "Создать подключение" at bounding box center [800, 680] width 173 height 32
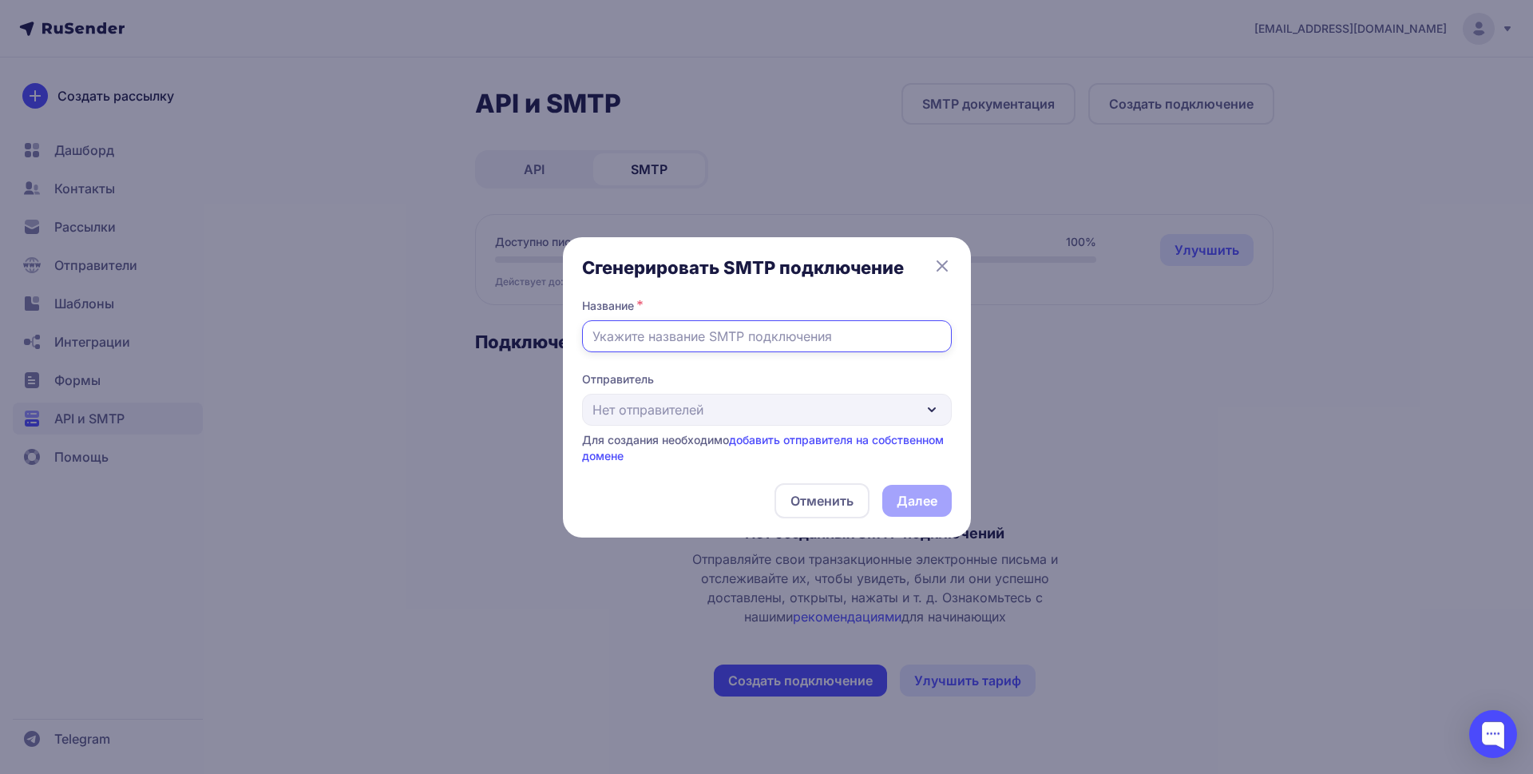
click at [745, 339] on input "text" at bounding box center [767, 336] width 370 height 32
type input "Fox"
click at [770, 415] on div "Отправитель Нет отправителей Для создания необходимо добавить отправителя на со…" at bounding box center [767, 417] width 370 height 93
click at [922, 501] on div "Отменить Далее" at bounding box center [767, 500] width 370 height 35
click at [845, 438] on link "добавить отправителя на собственном домене" at bounding box center [763, 448] width 362 height 30
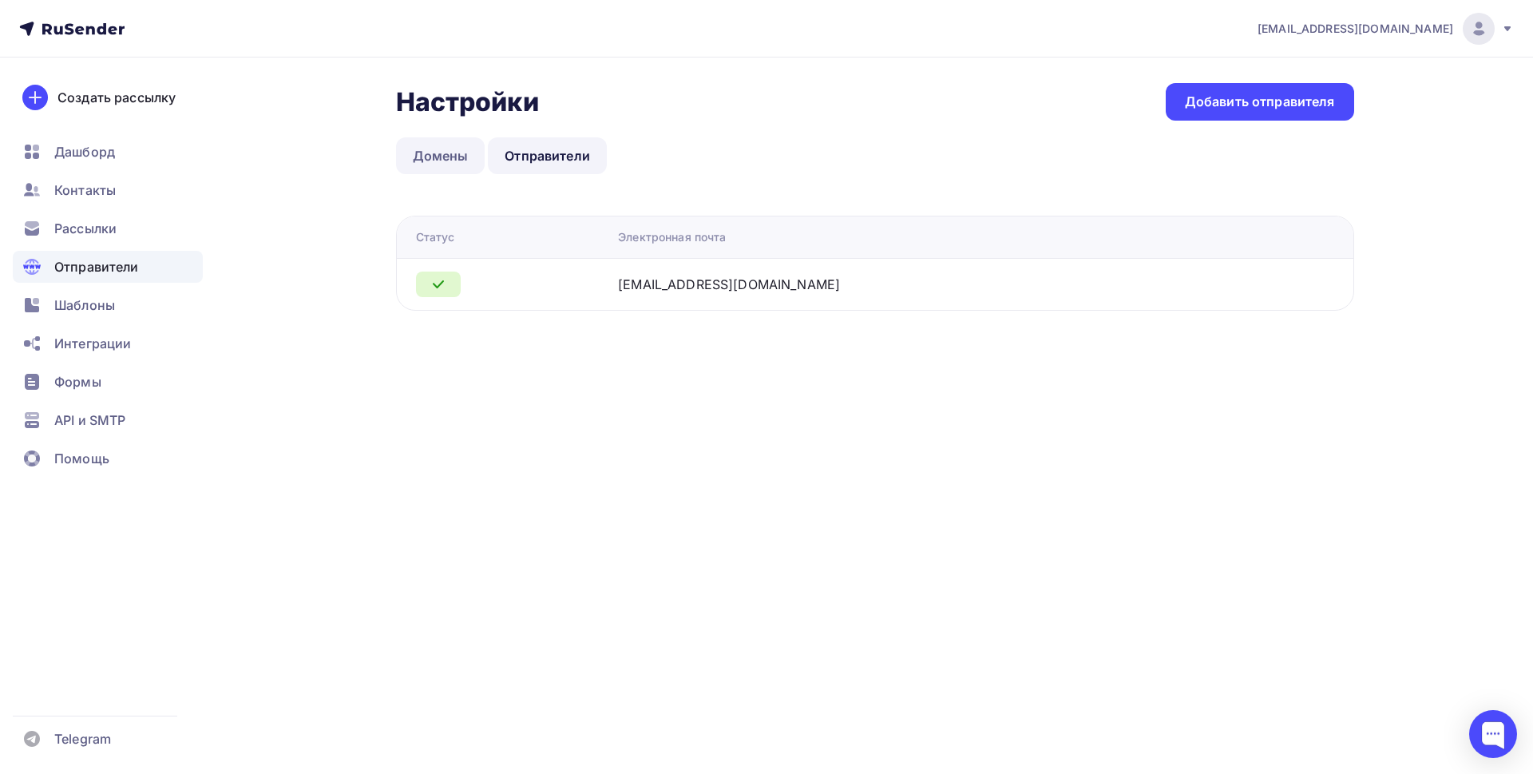
click at [453, 158] on link "Домены" at bounding box center [440, 155] width 89 height 37
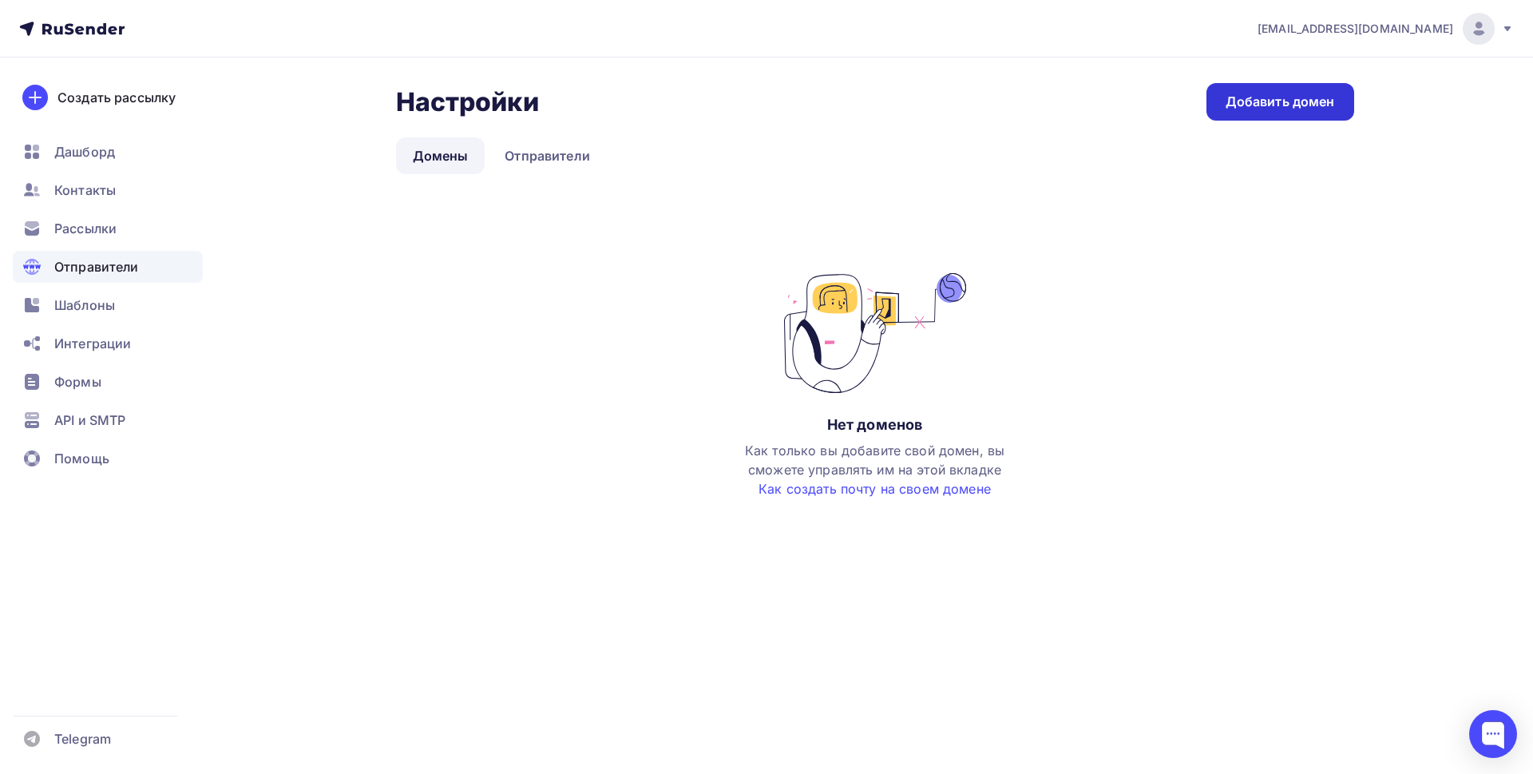
click at [1237, 108] on div "Добавить домен" at bounding box center [1279, 102] width 109 height 18
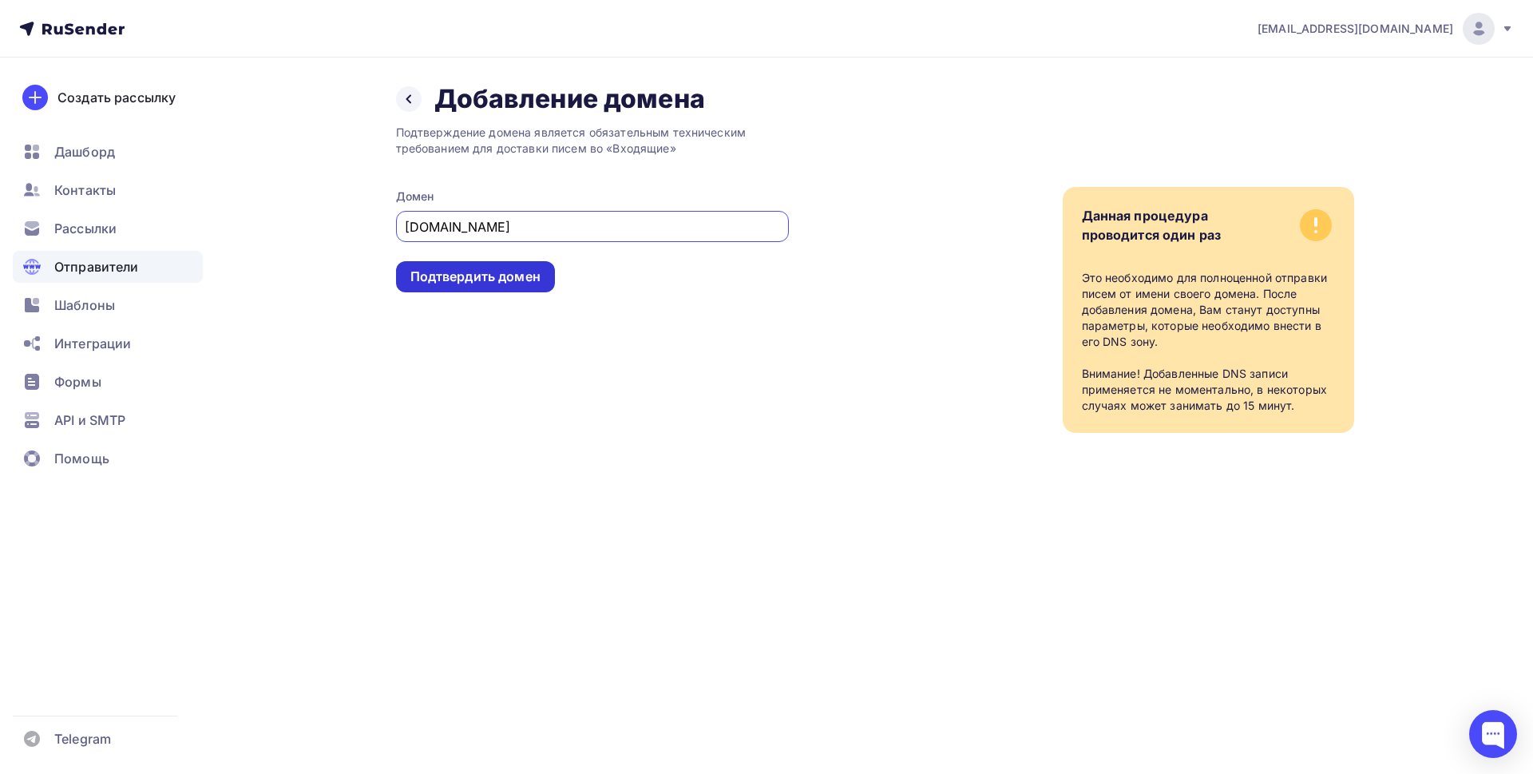
type input "[DOMAIN_NAME]"
click at [512, 274] on div "Подтвердить домен" at bounding box center [475, 276] width 130 height 18
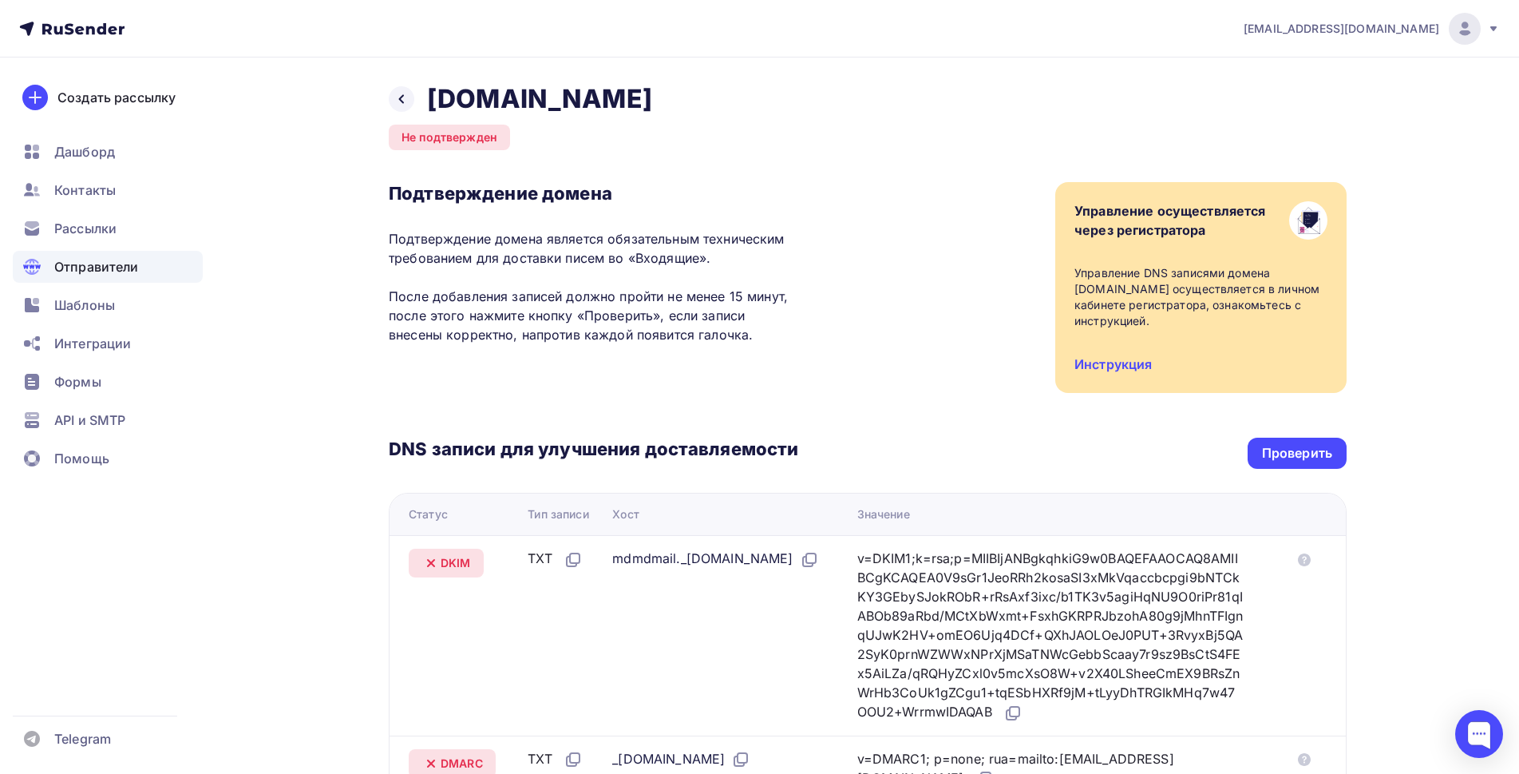
drag, startPoint x: 633, startPoint y: 99, endPoint x: 429, endPoint y: 110, distance: 204.7
click at [429, 110] on div "Назад fox-konkurs.ru Не подтвержден Подтверждение домена Подтверждение домена я…" at bounding box center [868, 578] width 958 height 991
copy h2 "fox-konkurs.ru"
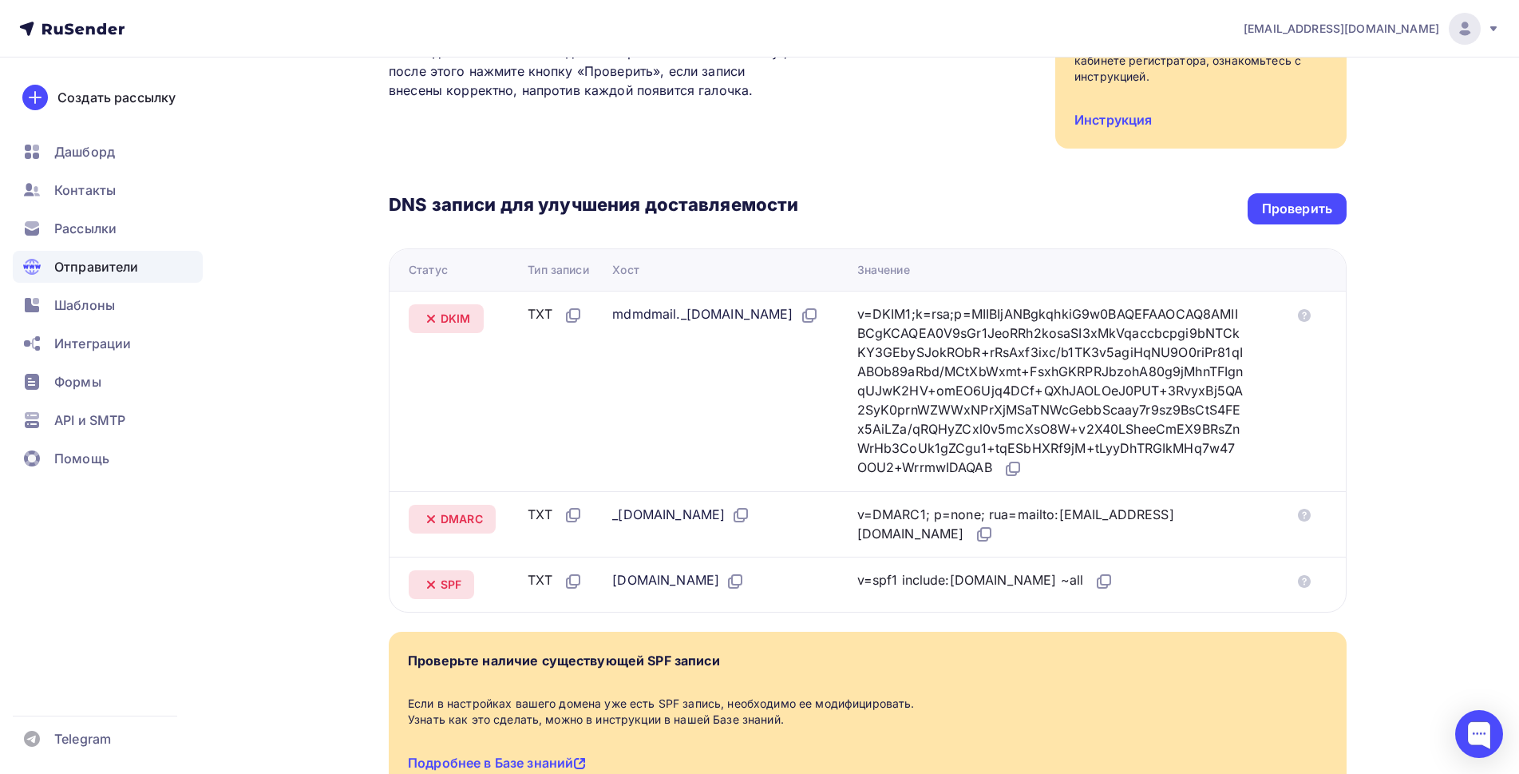
scroll to position [376, 0]
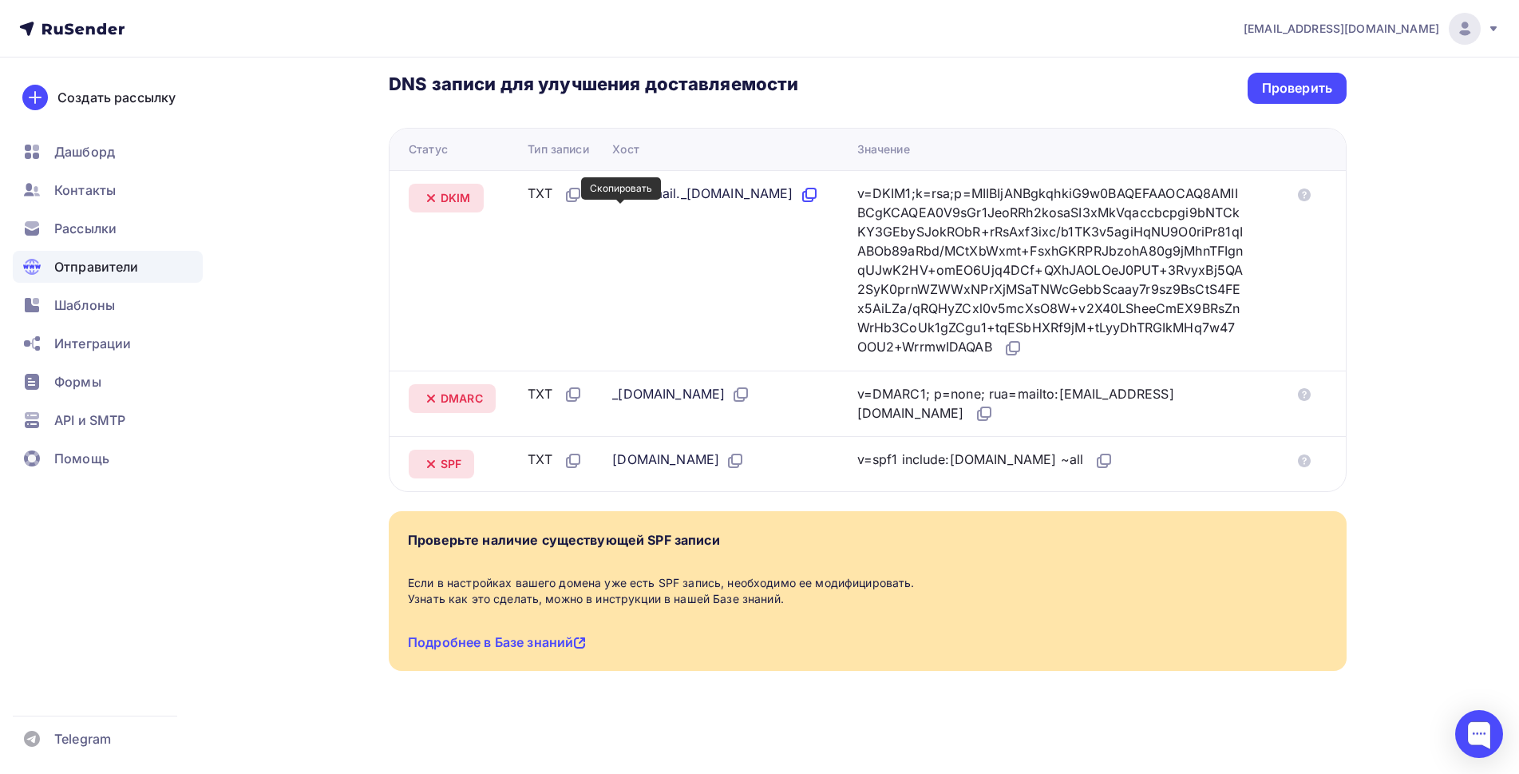
click at [800, 204] on icon at bounding box center [809, 194] width 19 height 19
click at [1023, 338] on icon at bounding box center [1012, 347] width 19 height 19
click at [747, 388] on icon at bounding box center [743, 393] width 10 height 10
click at [1309, 388] on icon at bounding box center [1304, 394] width 13 height 13
click at [750, 385] on icon at bounding box center [740, 394] width 19 height 19
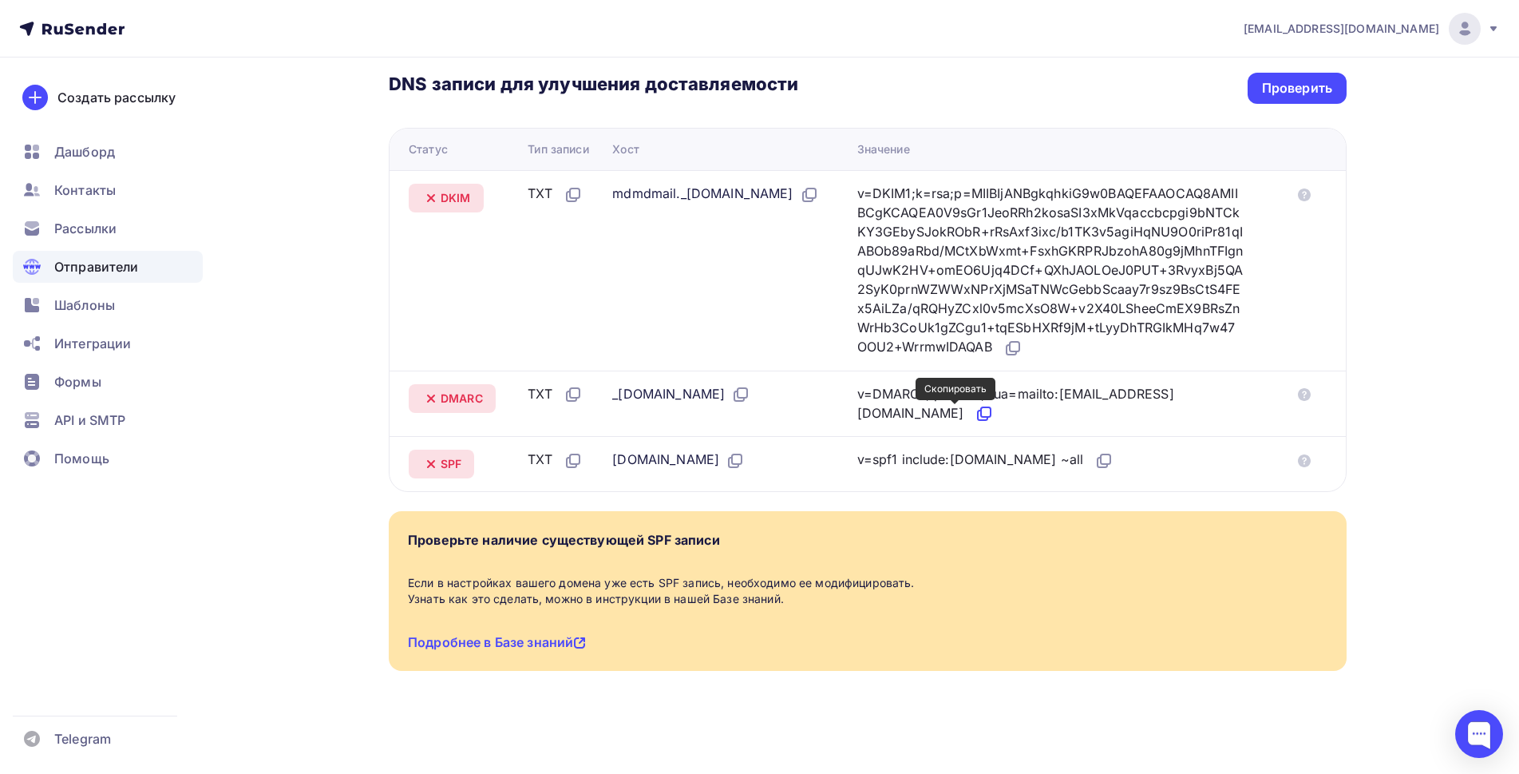
click at [975, 404] on icon at bounding box center [984, 413] width 19 height 19
drag, startPoint x: 934, startPoint y: 449, endPoint x: 960, endPoint y: 449, distance: 26.4
click at [960, 449] on div "v=spf1 include:rsndr.ru ~all" at bounding box center [985, 459] width 257 height 21
drag, startPoint x: 980, startPoint y: 451, endPoint x: 1027, endPoint y: 449, distance: 47.1
click at [1027, 449] on div "v=spf1 include:rsndr.ru ~all" at bounding box center [985, 459] width 257 height 21
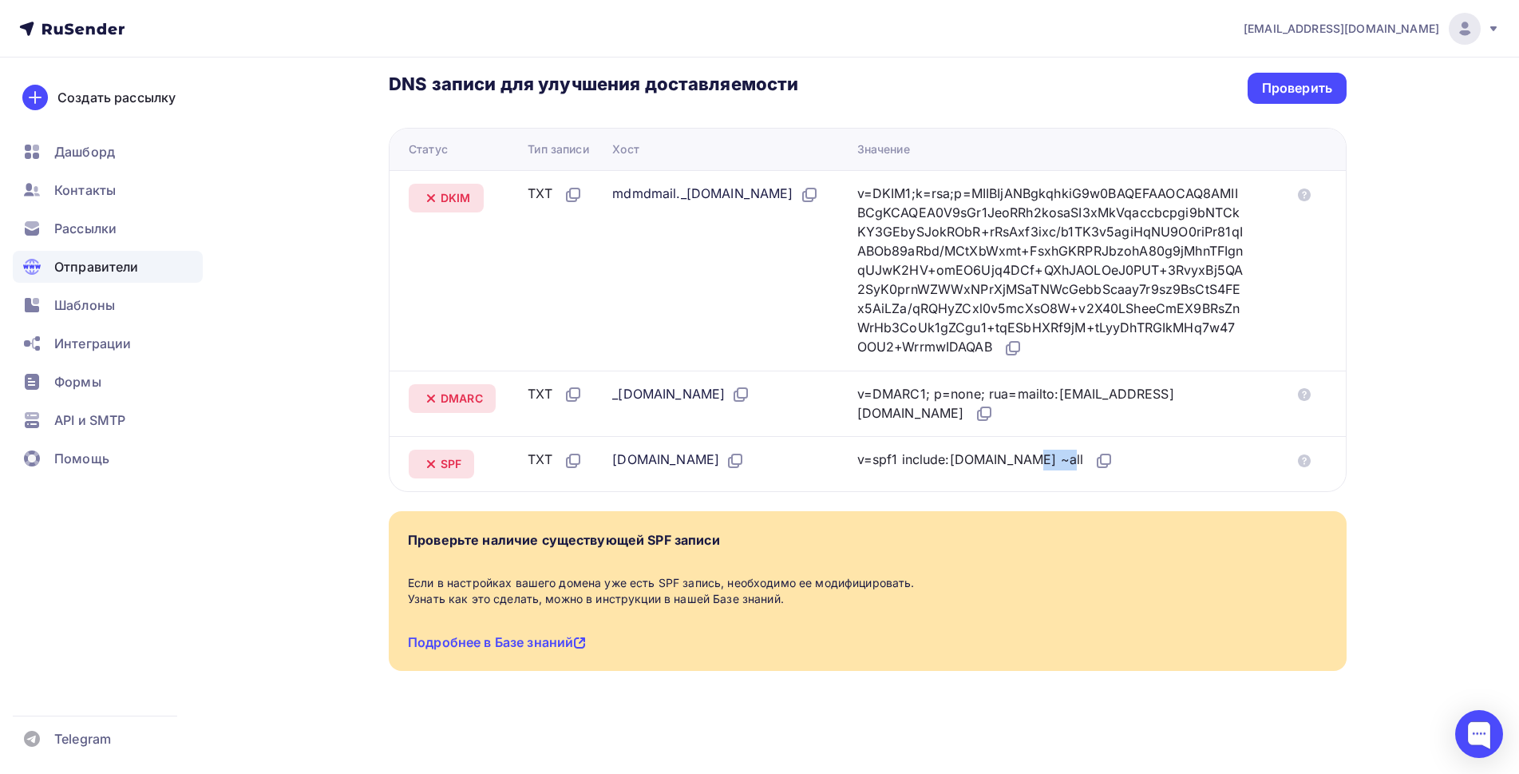
click at [1003, 449] on div "v=spf1 include:rsndr.ru ~all" at bounding box center [985, 459] width 257 height 21
drag, startPoint x: 983, startPoint y: 450, endPoint x: 1031, endPoint y: 451, distance: 47.9
click at [1031, 451] on div "v=spf1 include:rsndr.ru ~all" at bounding box center [985, 459] width 257 height 21
copy div "rsndr.ru"
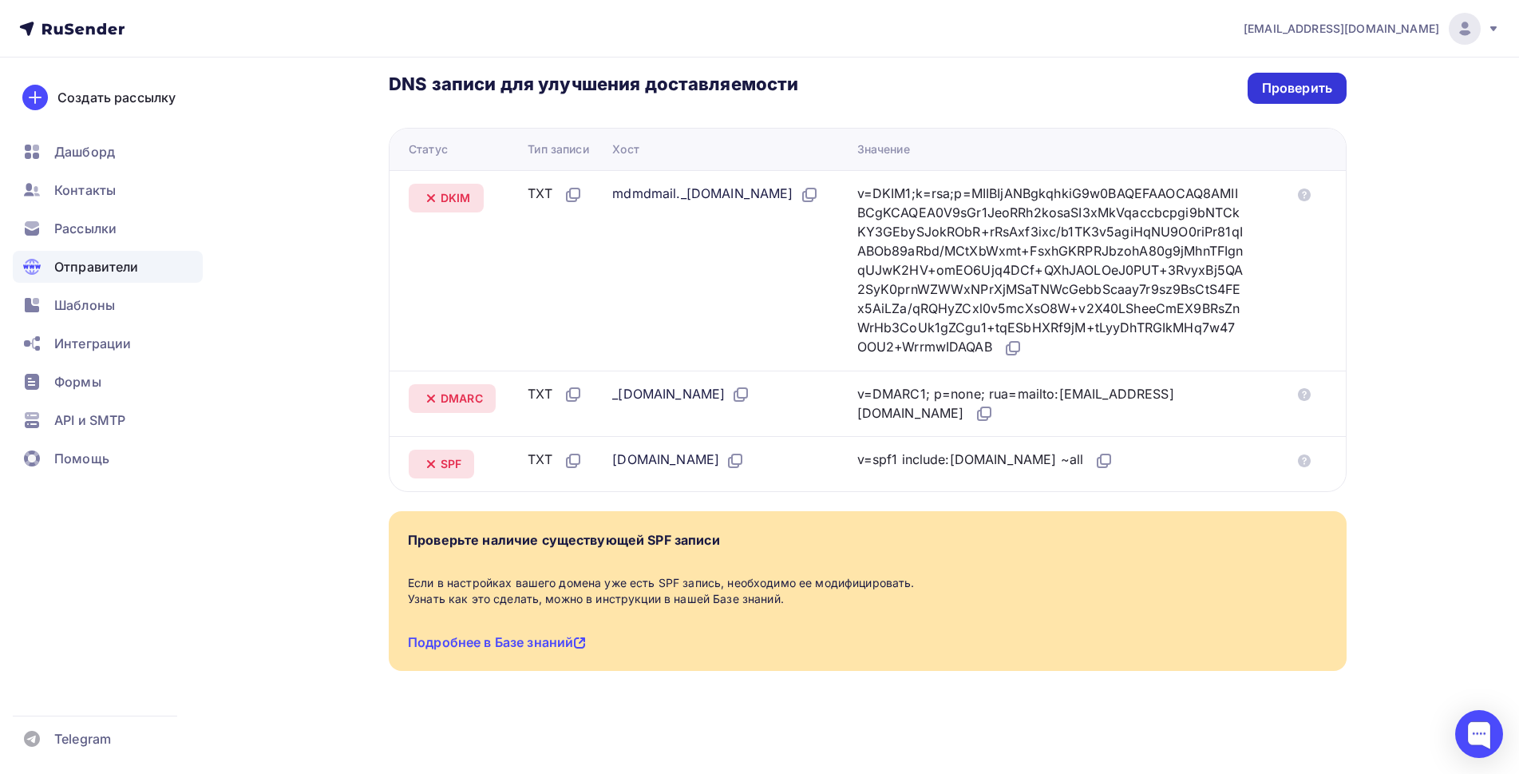
click at [1309, 81] on div "Проверить" at bounding box center [1297, 88] width 70 height 18
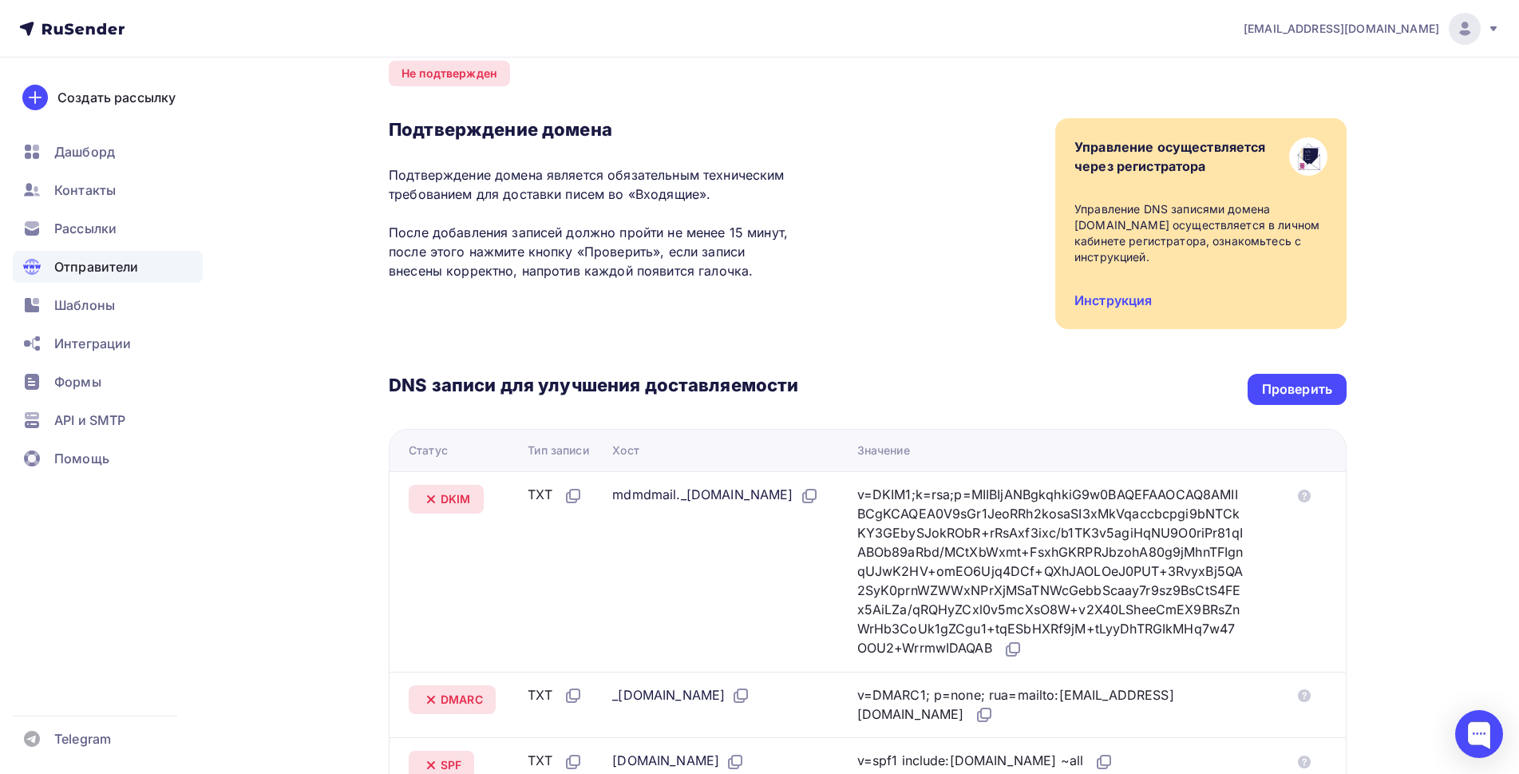
scroll to position [0, 0]
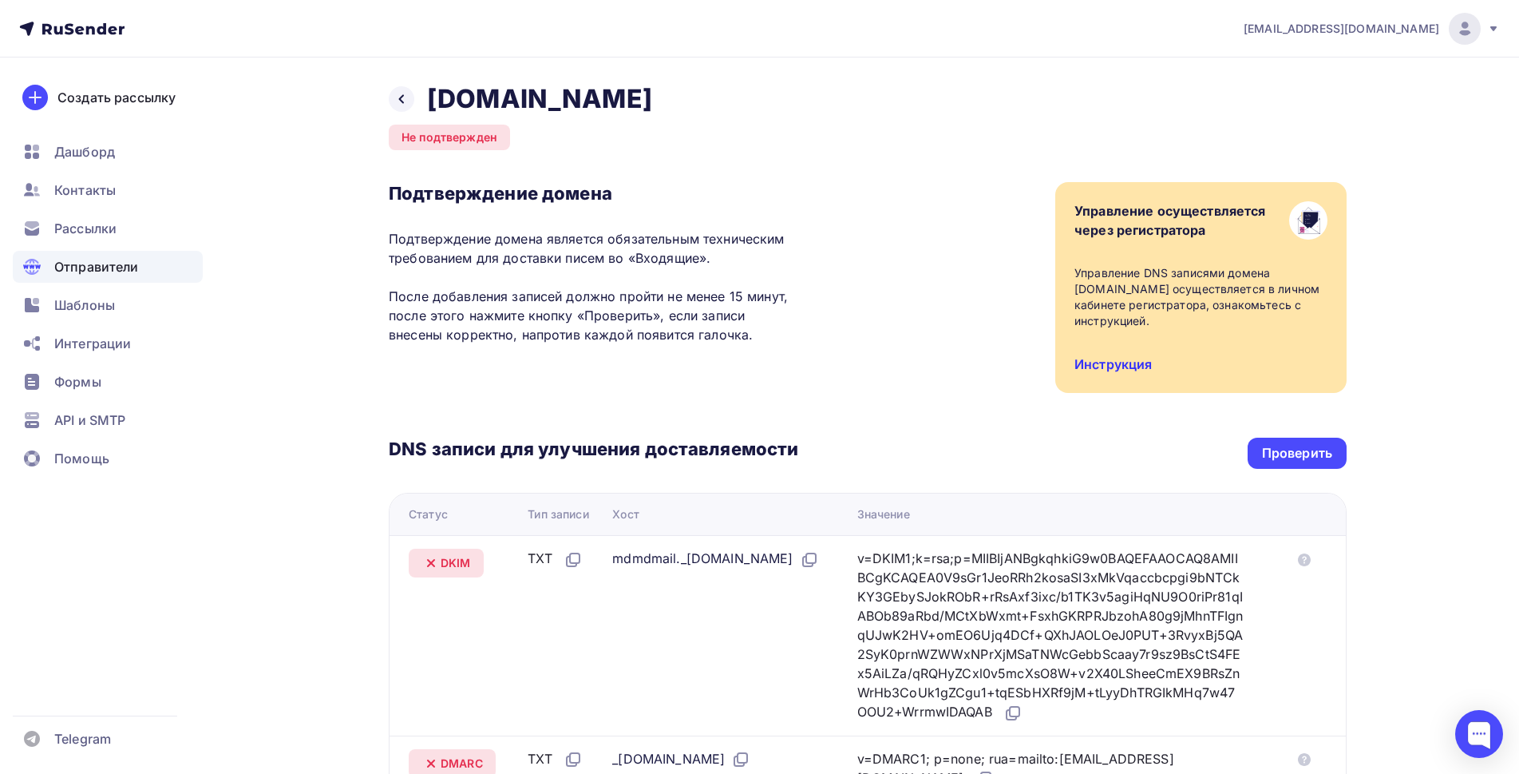
click at [1122, 365] on link "Инструкция" at bounding box center [1112, 364] width 77 height 16
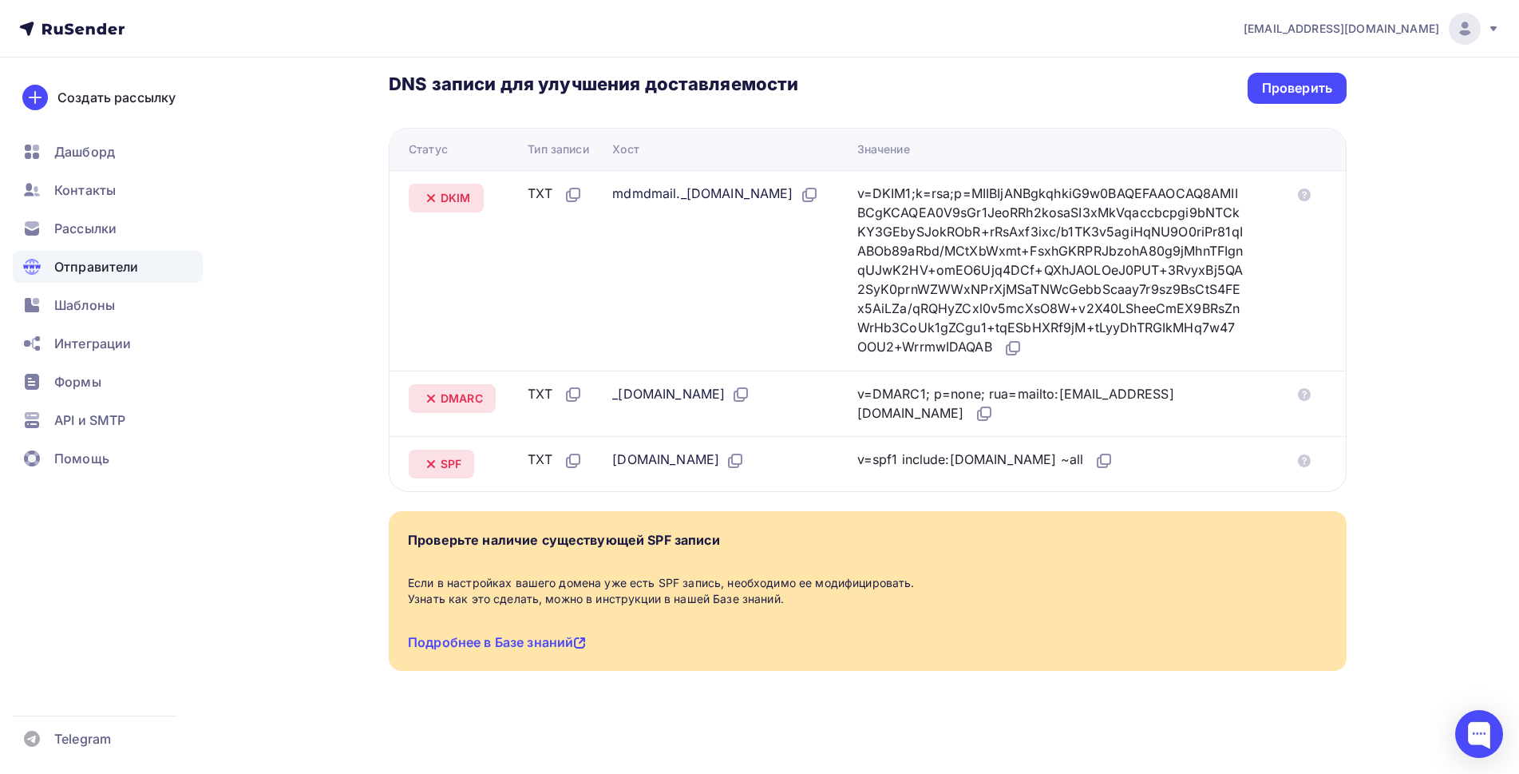
scroll to position [163, 0]
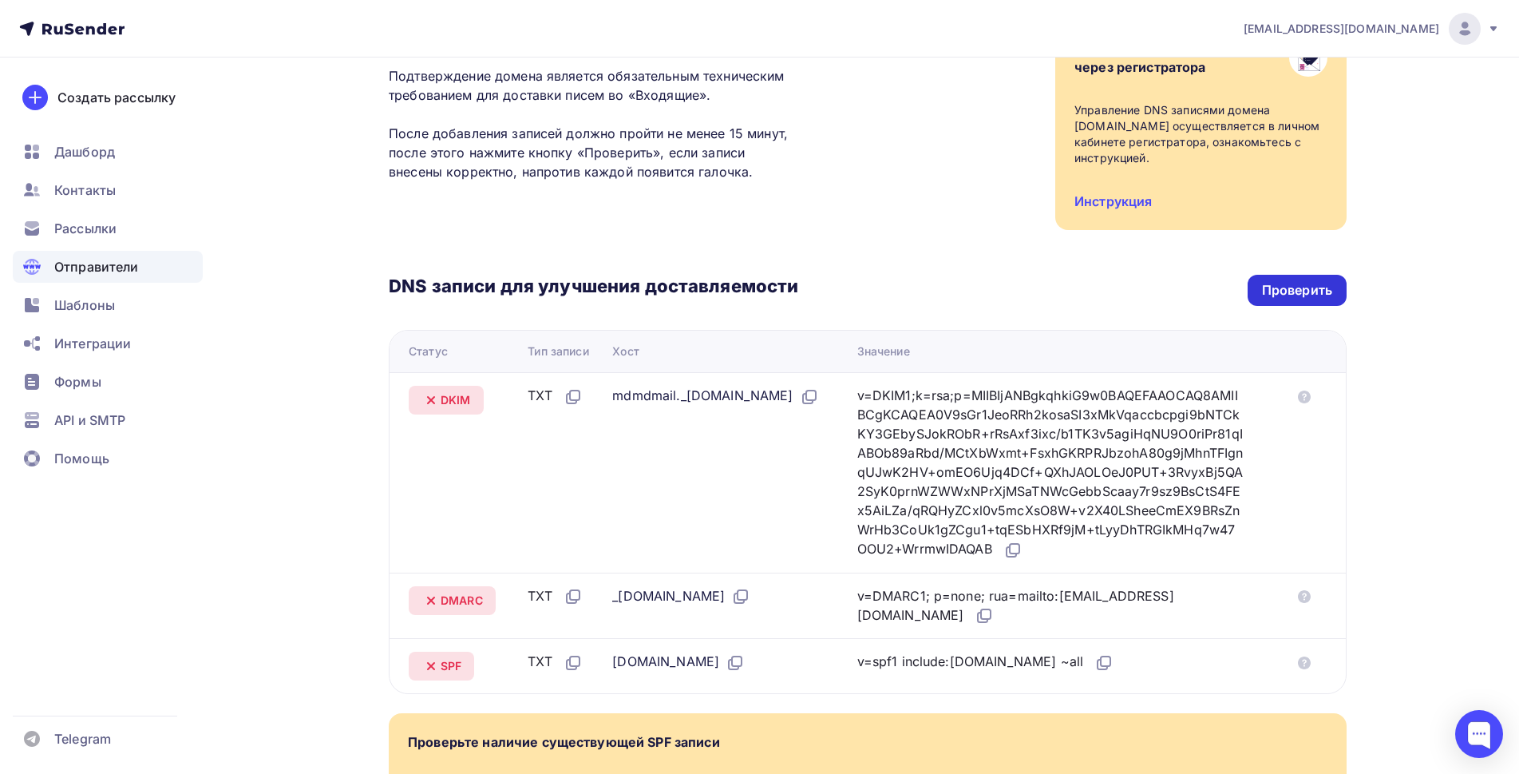
click at [1284, 293] on div "Проверить" at bounding box center [1297, 290] width 70 height 18
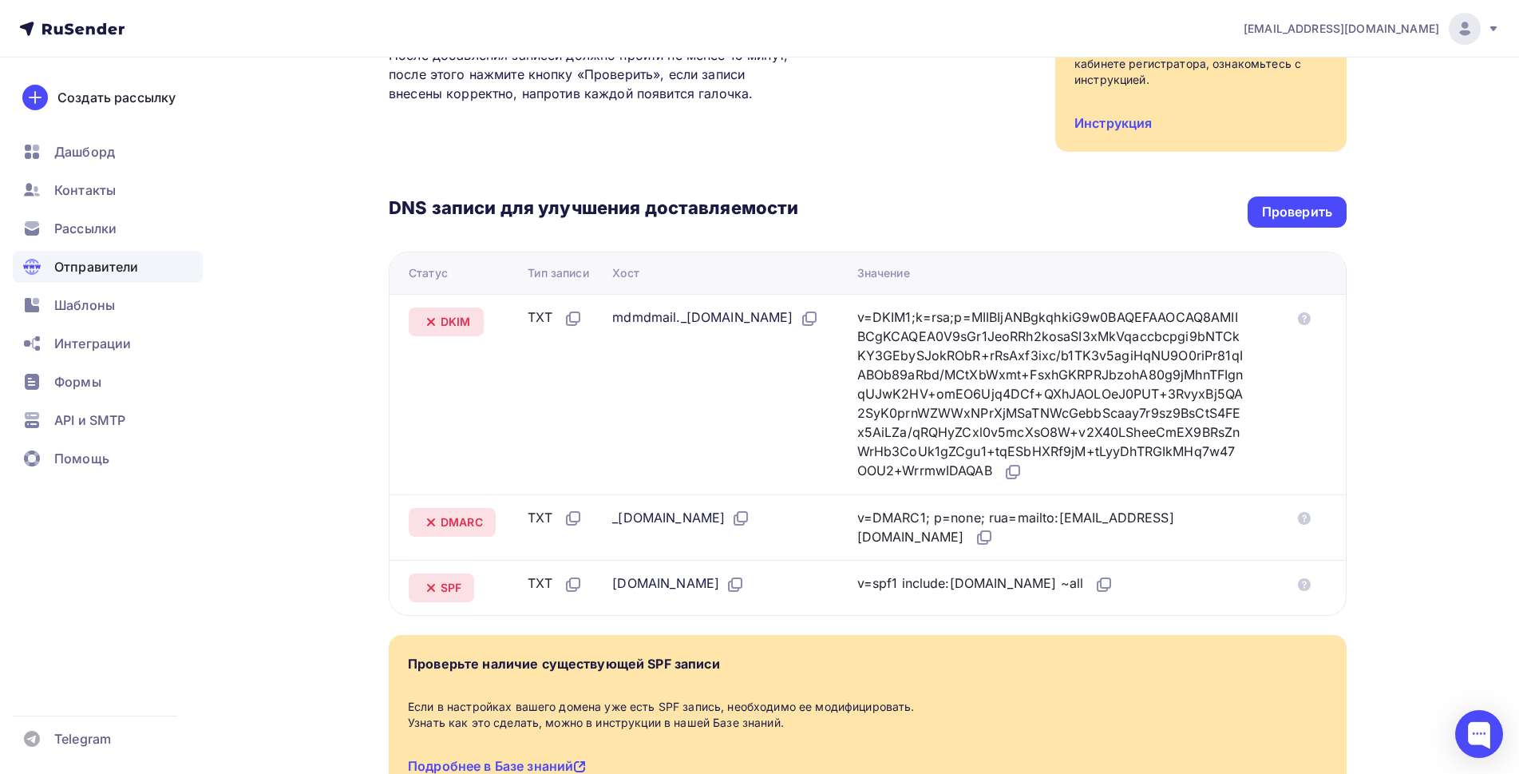
scroll to position [376, 0]
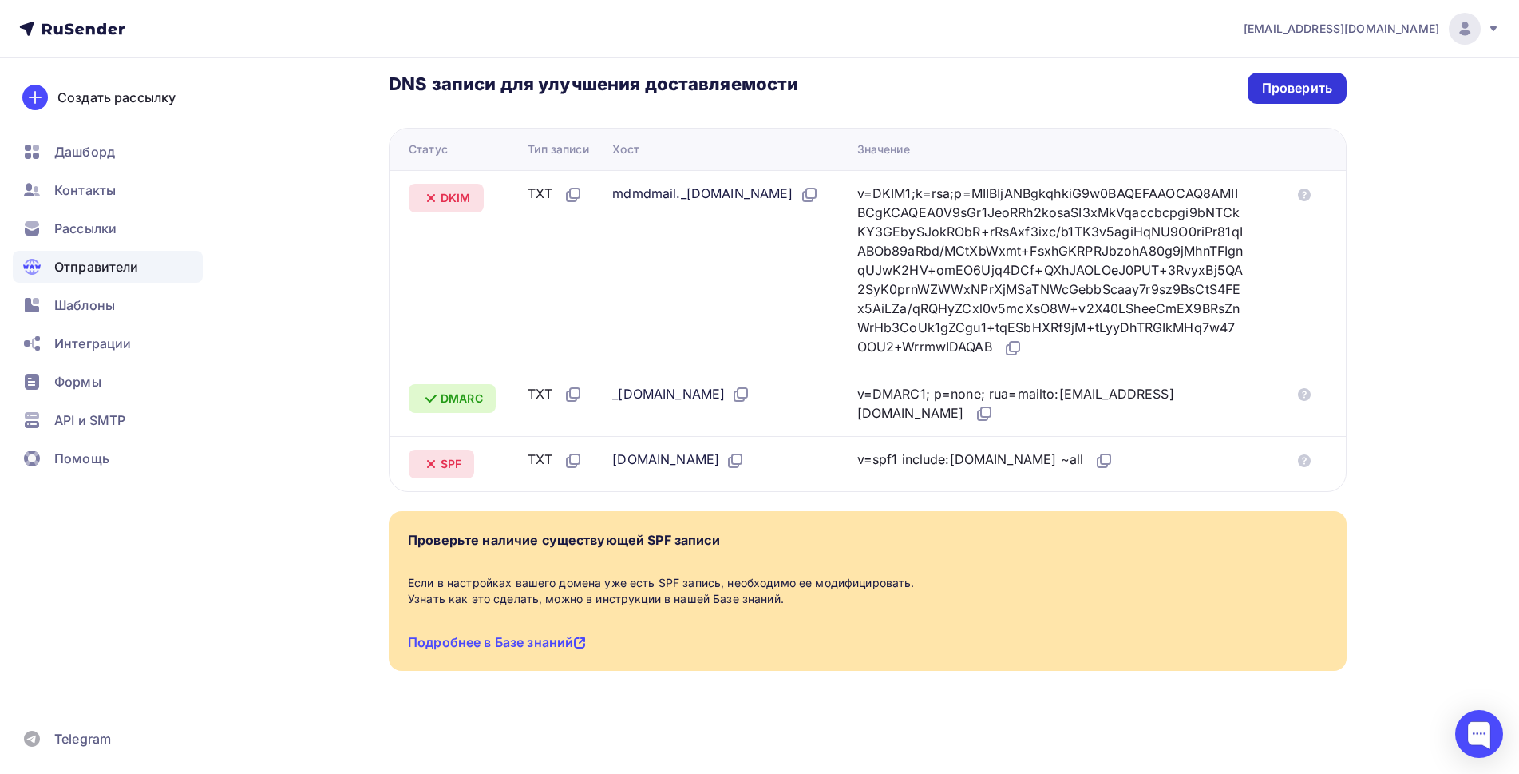
click at [1274, 84] on div "Проверить" at bounding box center [1297, 88] width 70 height 18
click at [1298, 79] on div "Проверить" at bounding box center [1297, 88] width 70 height 18
click at [1271, 79] on div "Проверить" at bounding box center [1297, 88] width 70 height 18
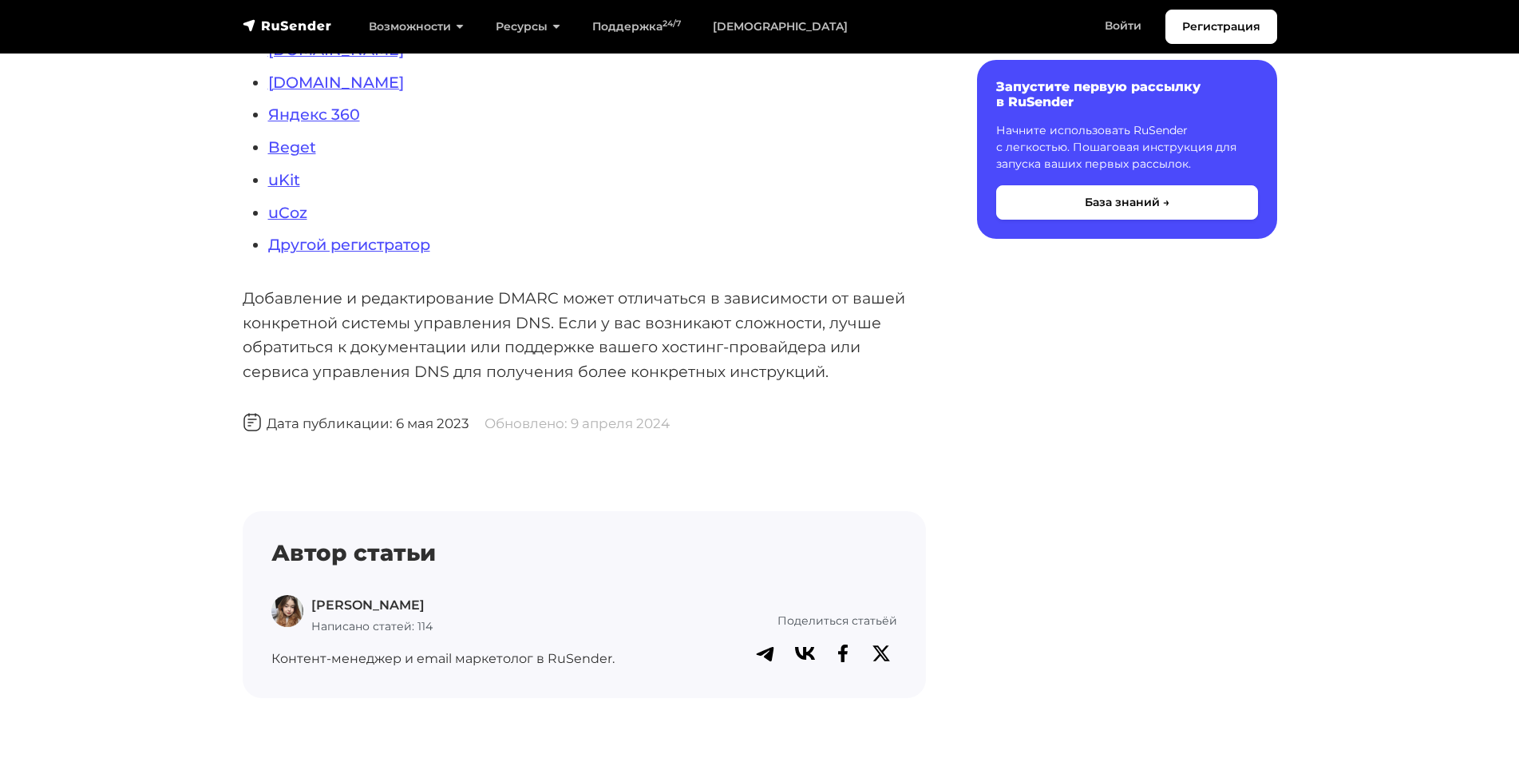
scroll to position [213, 0]
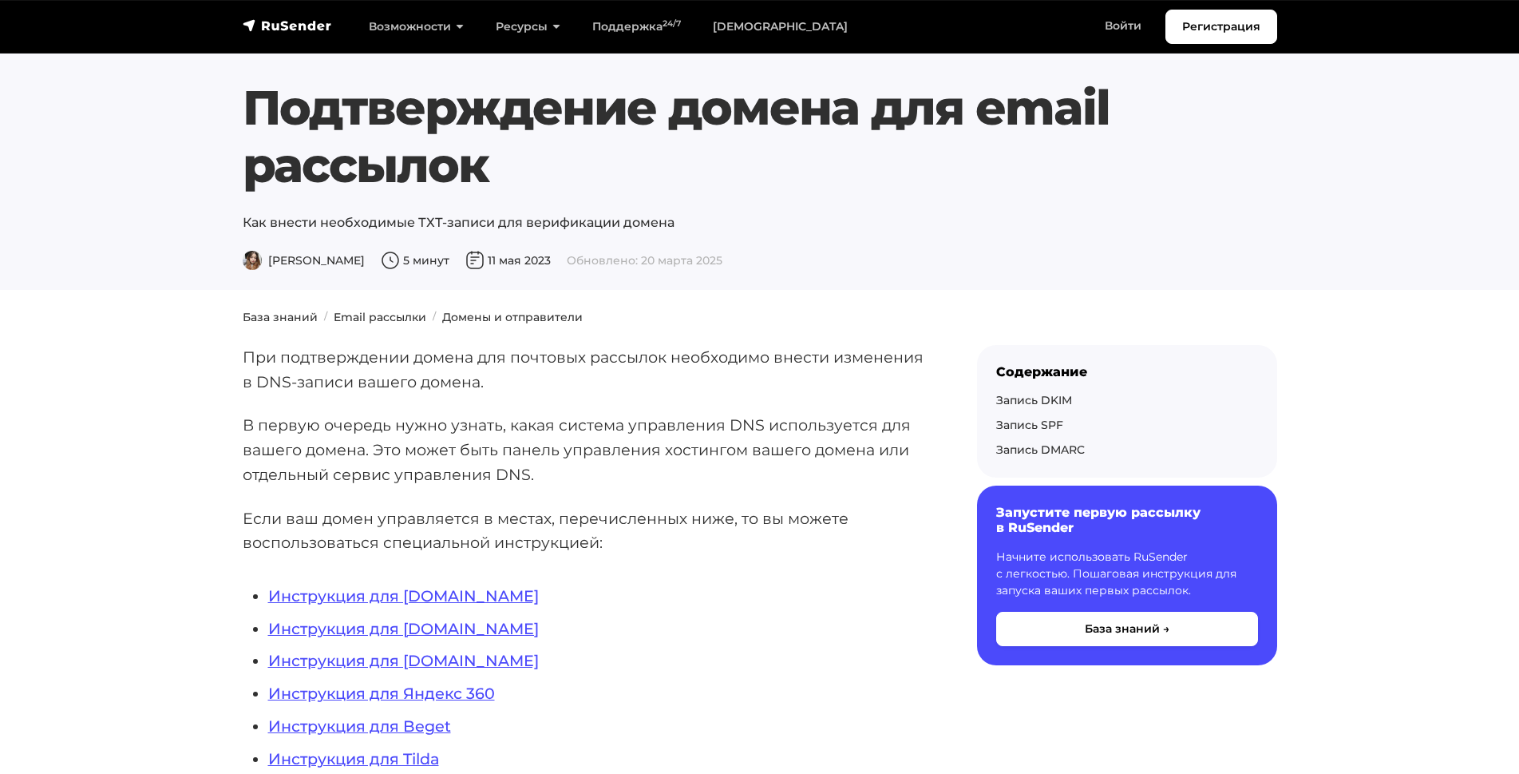
scroll to position [425, 0]
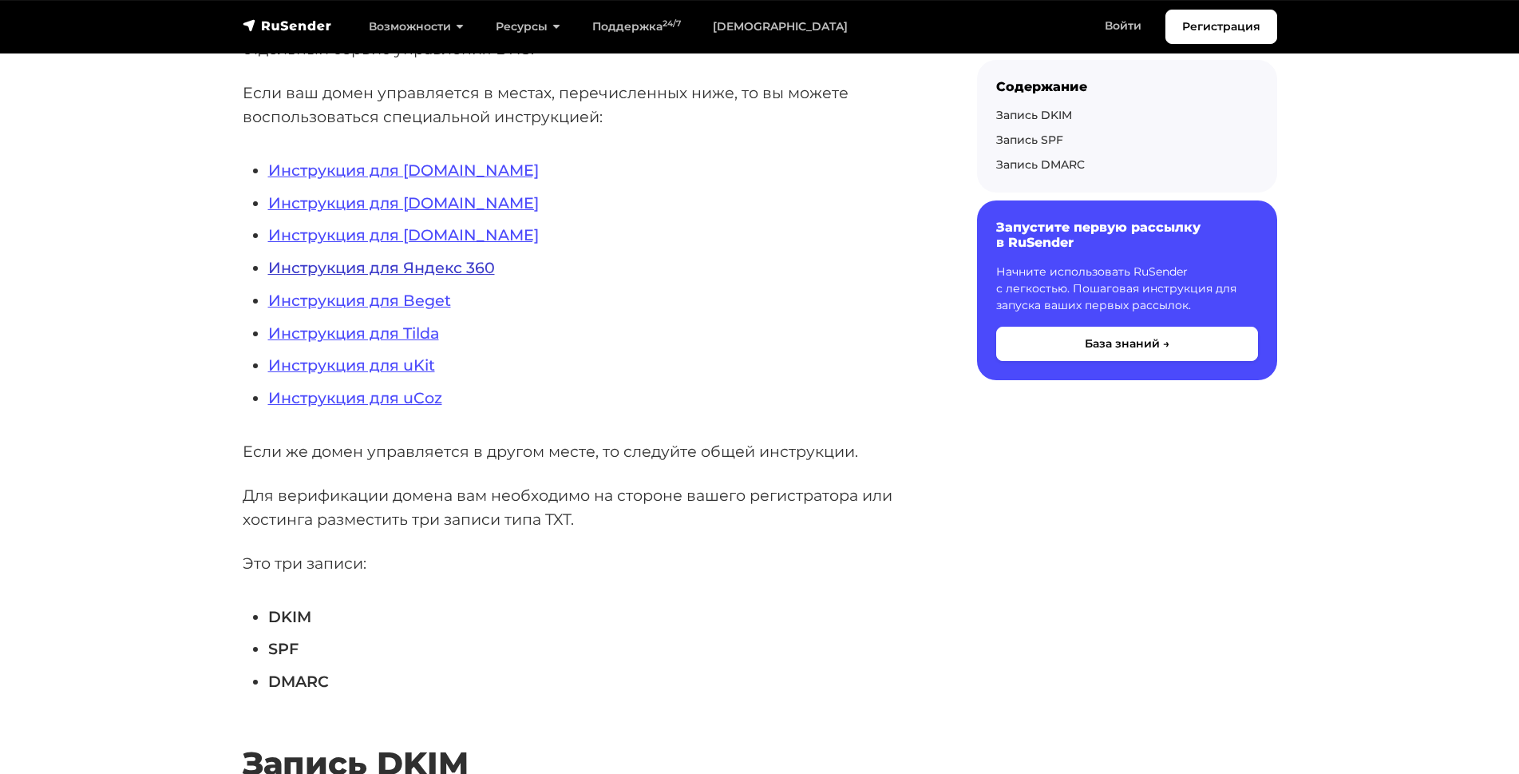
click at [468, 267] on link "Инструкция для Яндекс 360" at bounding box center [381, 267] width 227 height 19
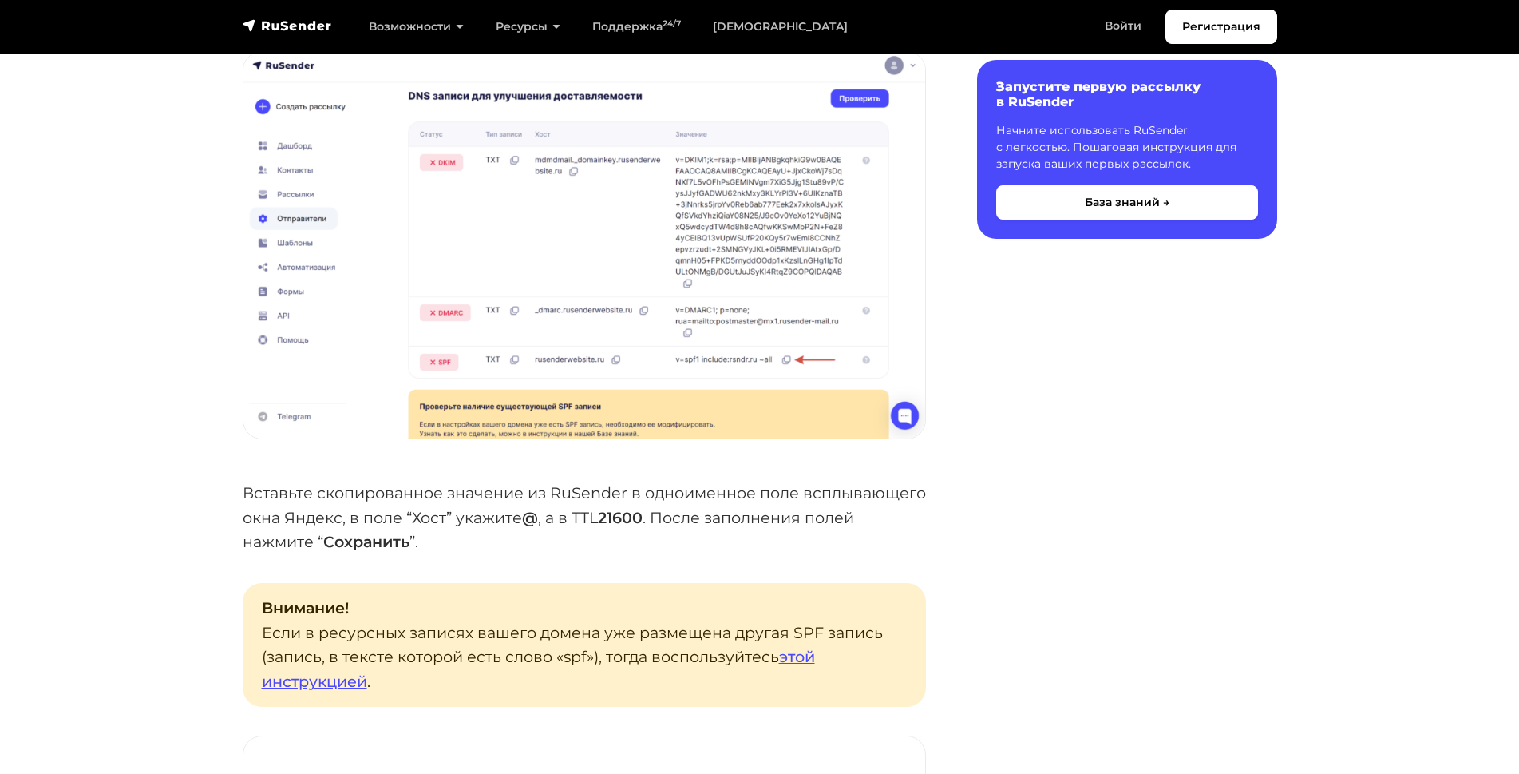
scroll to position [1703, 0]
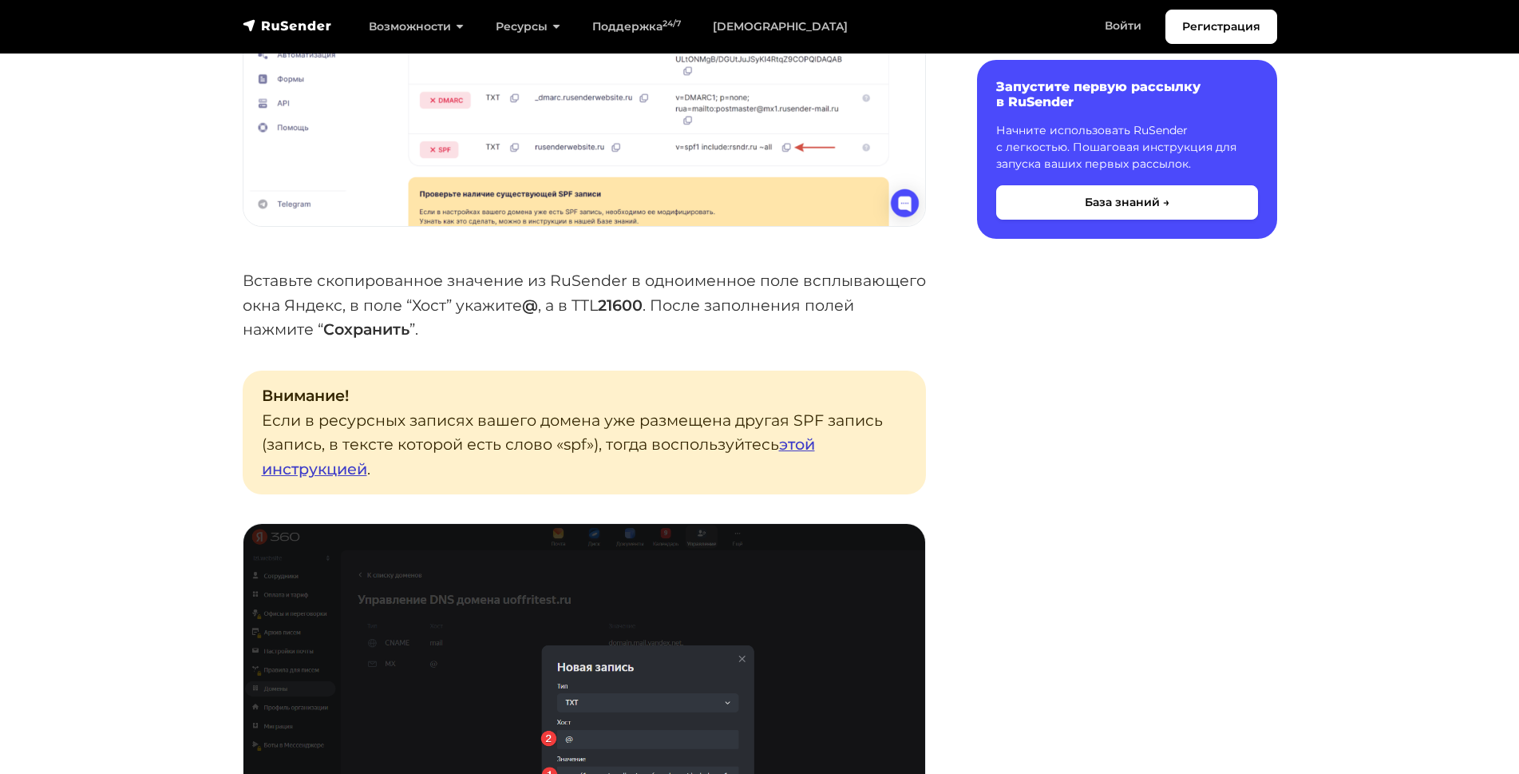
click at [797, 448] on link "этой инструкцией" at bounding box center [538, 456] width 553 height 44
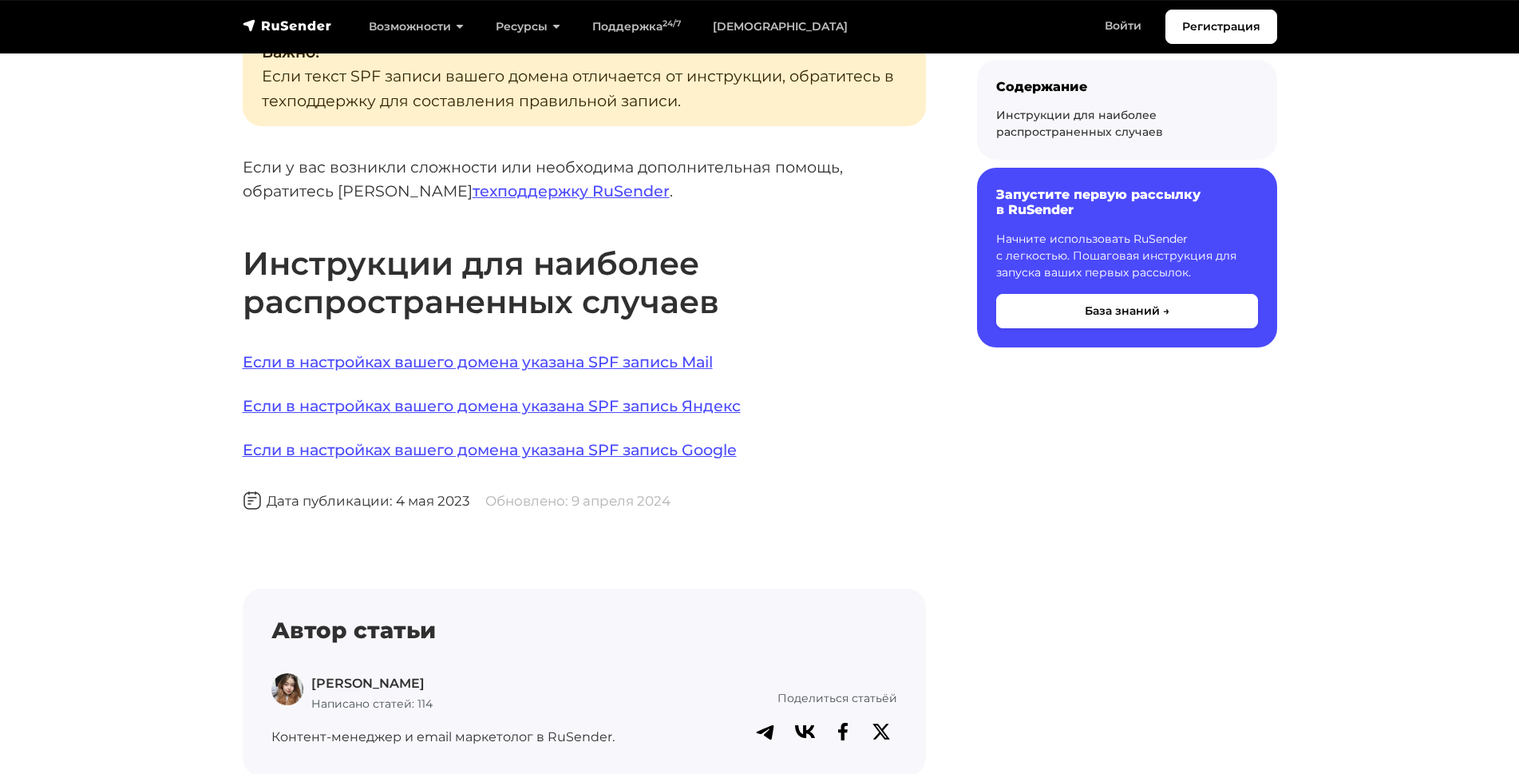
scroll to position [1064, 0]
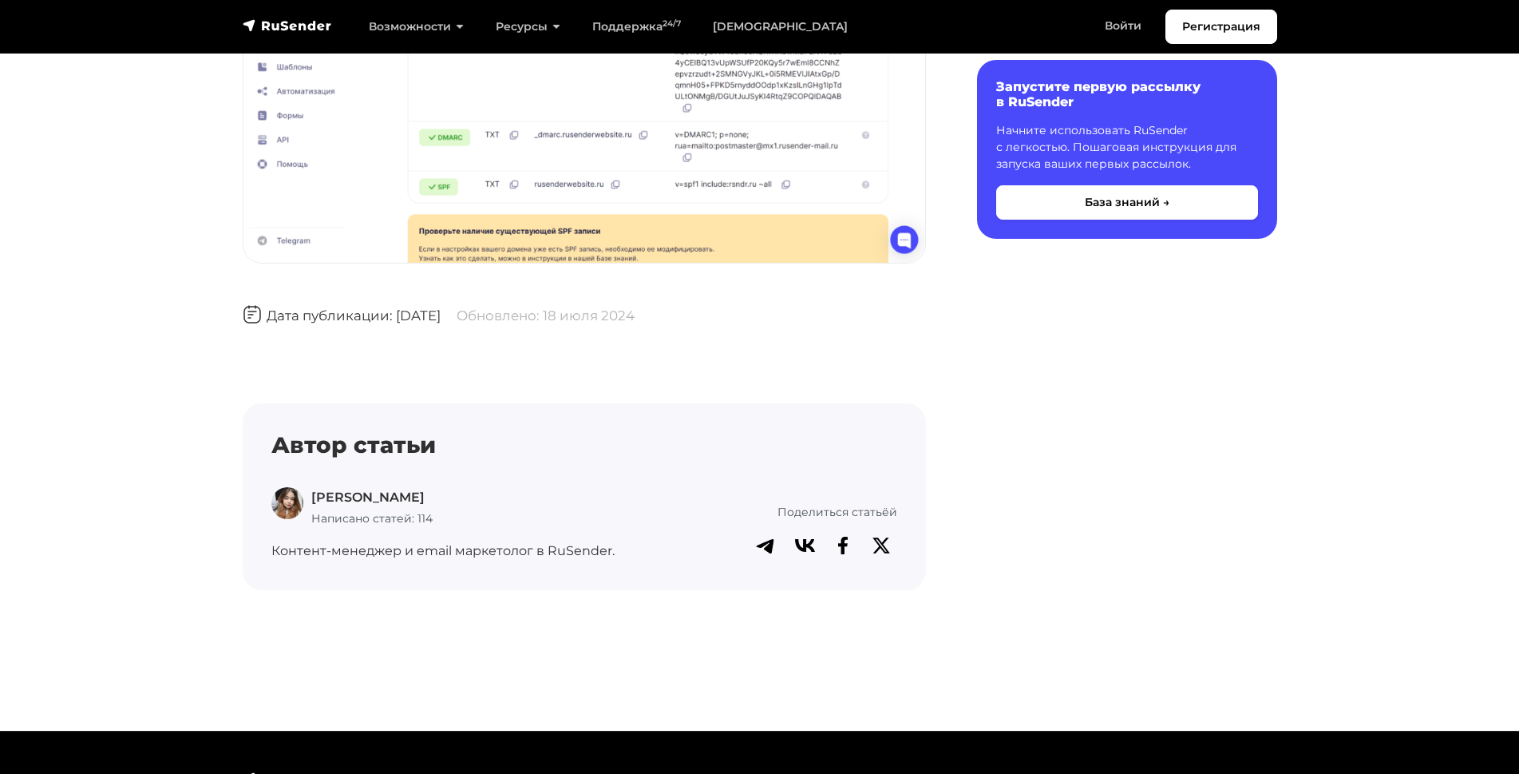
scroll to position [5071, 0]
